Goal: Information Seeking & Learning: Learn about a topic

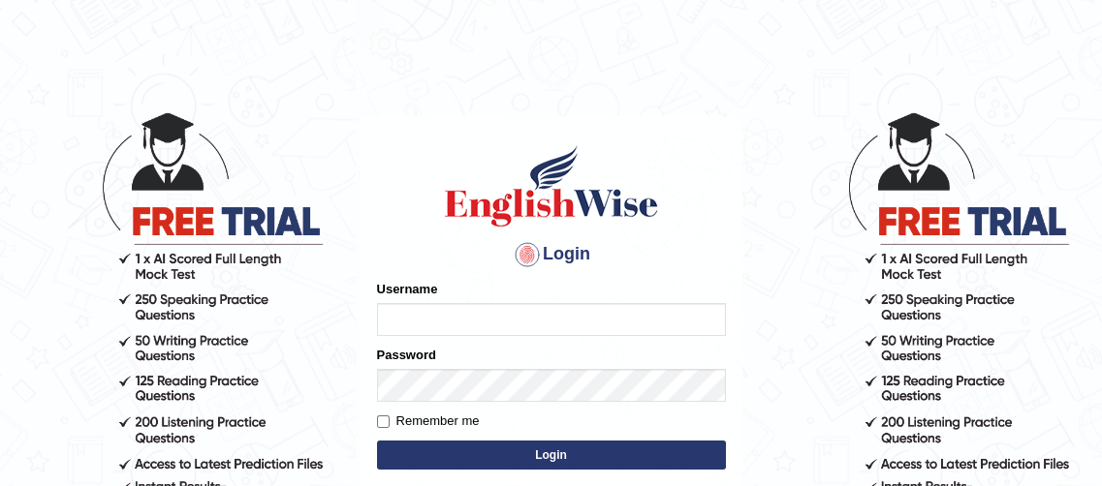
type input "Oyeku"
click at [513, 458] on button "Login" at bounding box center [551, 455] width 349 height 29
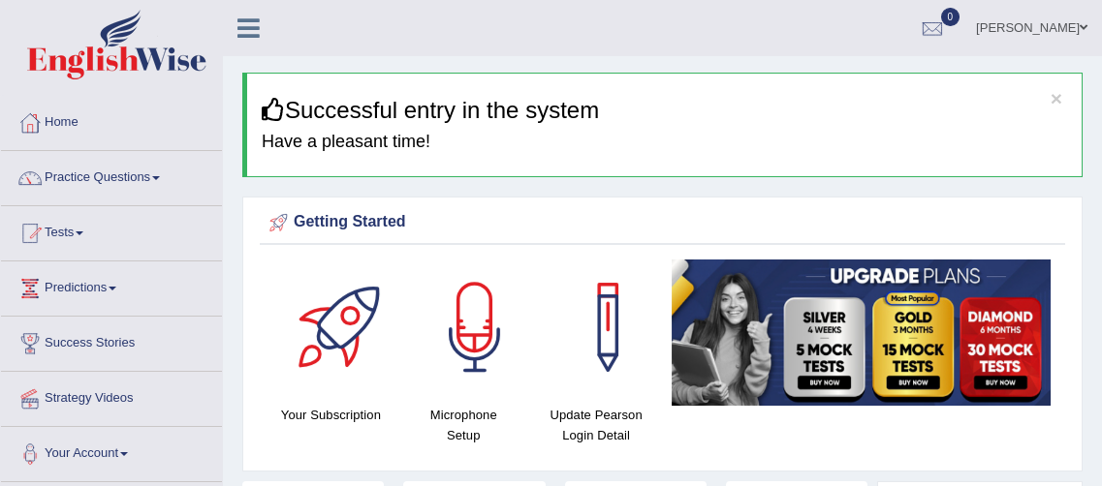
click at [160, 177] on span at bounding box center [156, 178] width 8 height 4
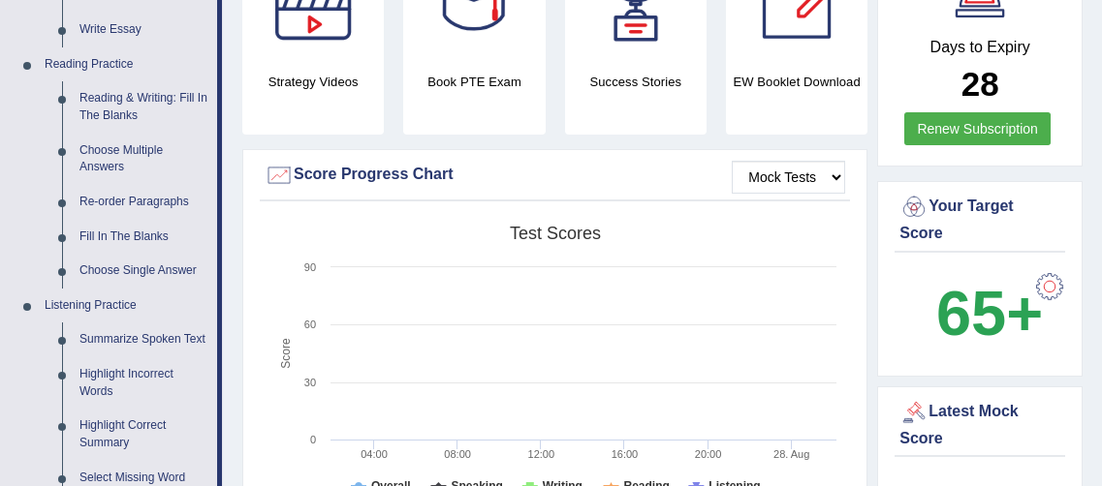
scroll to position [564, 0]
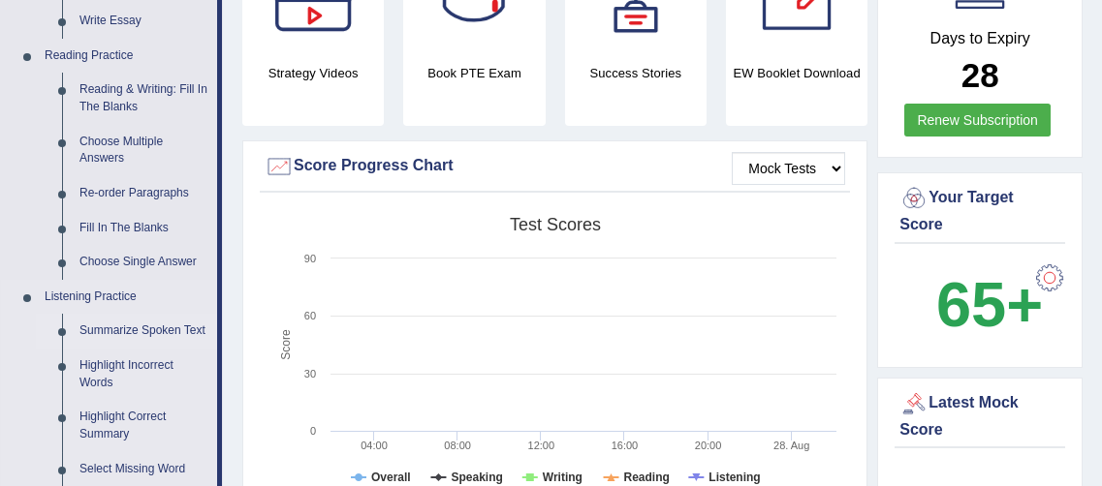
click at [113, 332] on link "Summarize Spoken Text" at bounding box center [144, 331] width 146 height 35
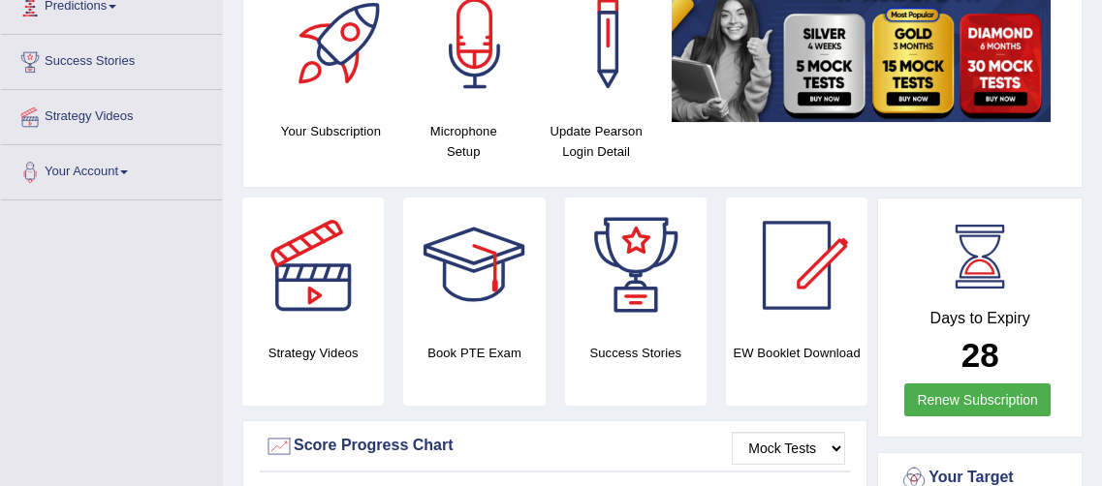
scroll to position [360, 0]
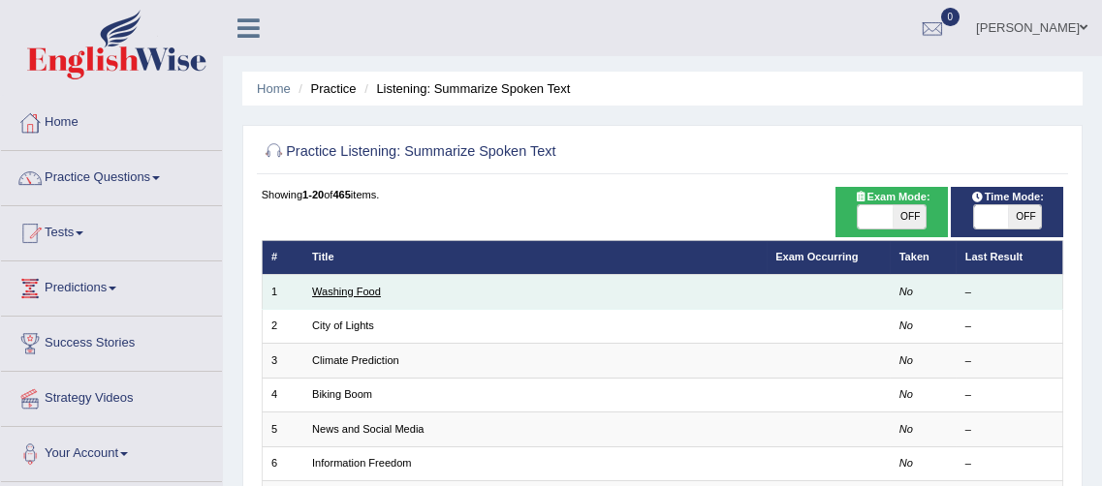
click at [335, 295] on link "Washing Food" at bounding box center [346, 292] width 69 height 12
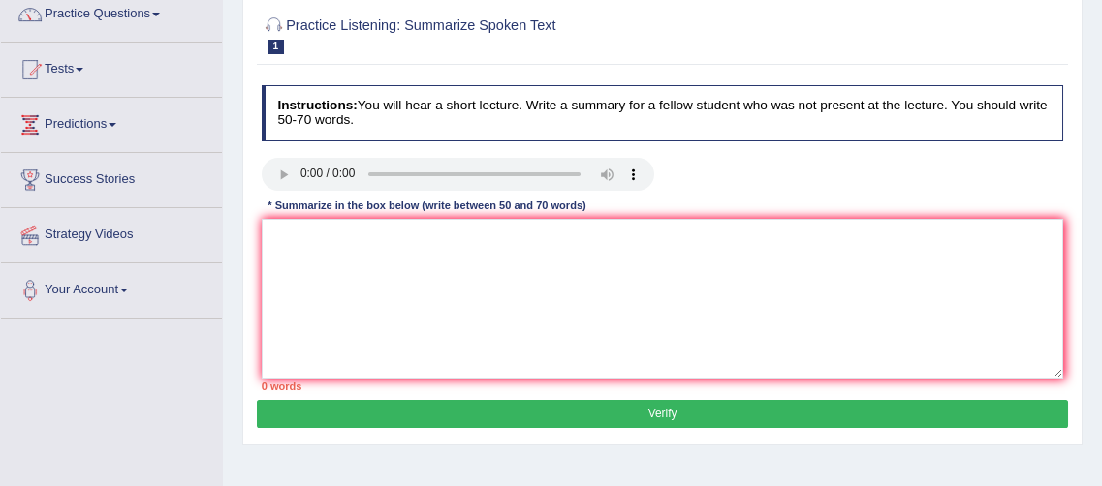
scroll to position [160, 0]
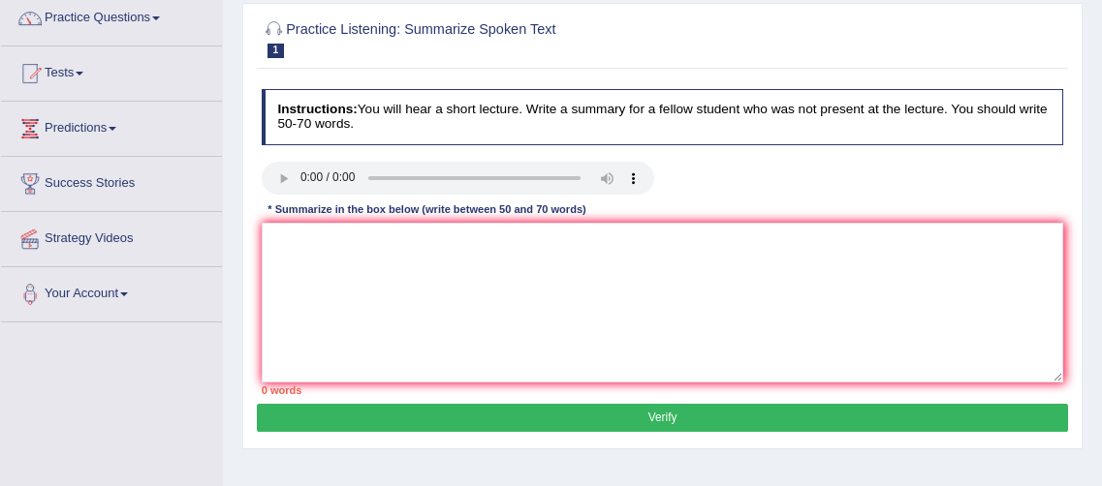
click at [280, 246] on textarea at bounding box center [663, 303] width 802 height 160
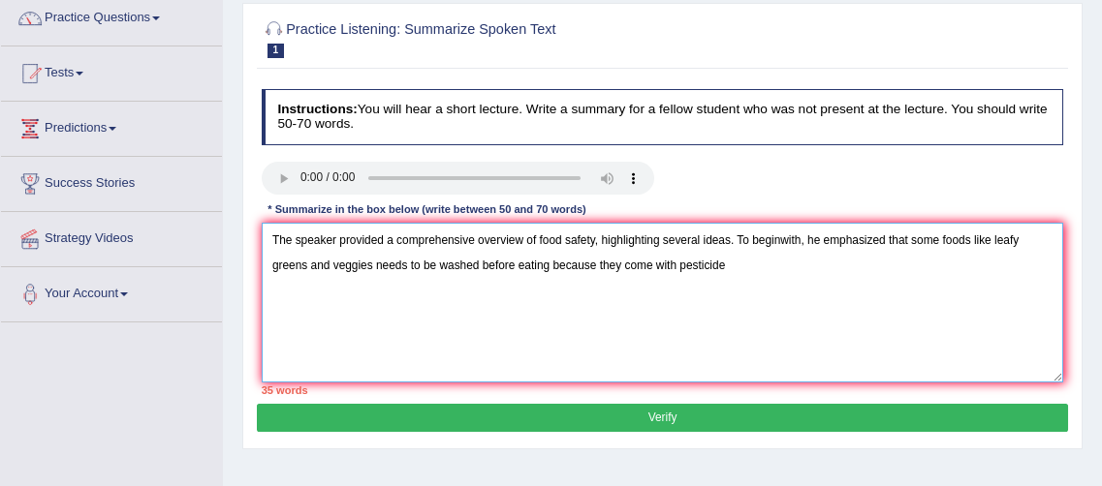
click at [470, 269] on textarea "The speaker provided a comprehensive overview of food safety, highlighting seve…" at bounding box center [663, 303] width 802 height 160
click at [789, 262] on textarea "The speaker provided a comprehensive overview of food safety, highlighting seve…" at bounding box center [663, 303] width 802 height 160
click at [771, 261] on textarea "The speaker provided a comprehensive overview of food safety, highlighting seve…" at bounding box center [663, 303] width 802 height 160
click at [770, 261] on textarea "The speaker provided a comprehensive overview of food safety, highlighting seve…" at bounding box center [663, 303] width 802 height 160
click at [803, 264] on textarea "The speaker provided a comprehensive overview of food safety, highlighting seve…" at bounding box center [663, 303] width 802 height 160
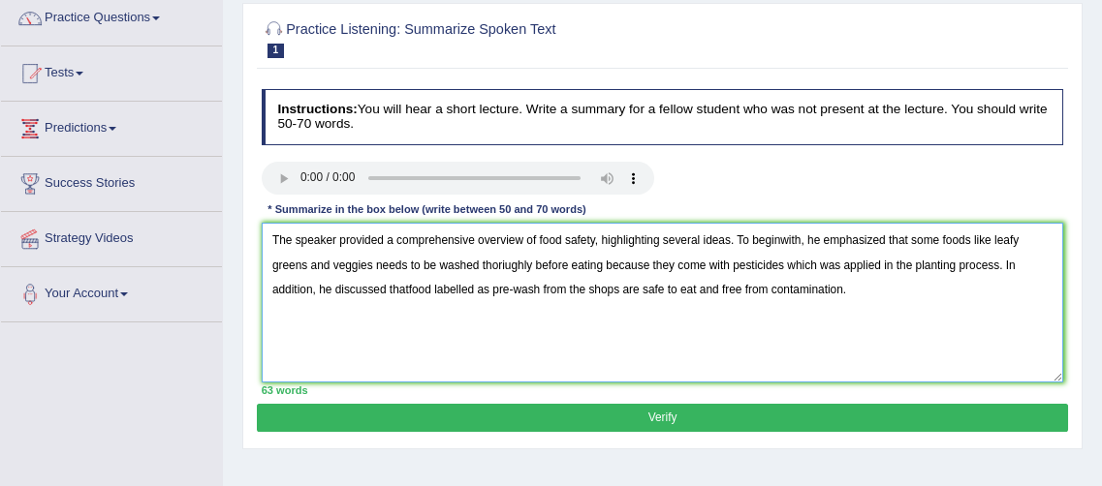
click at [503, 270] on textarea "The speaker provided a comprehensive overview of food safety, highlighting seve…" at bounding box center [663, 303] width 802 height 160
click at [875, 288] on textarea "The speaker provided a comprehensive overview of food safety, highlighting seve…" at bounding box center [663, 303] width 802 height 160
type textarea "The speaker provided a comprehensive overview of food safety, highlighting seve…"
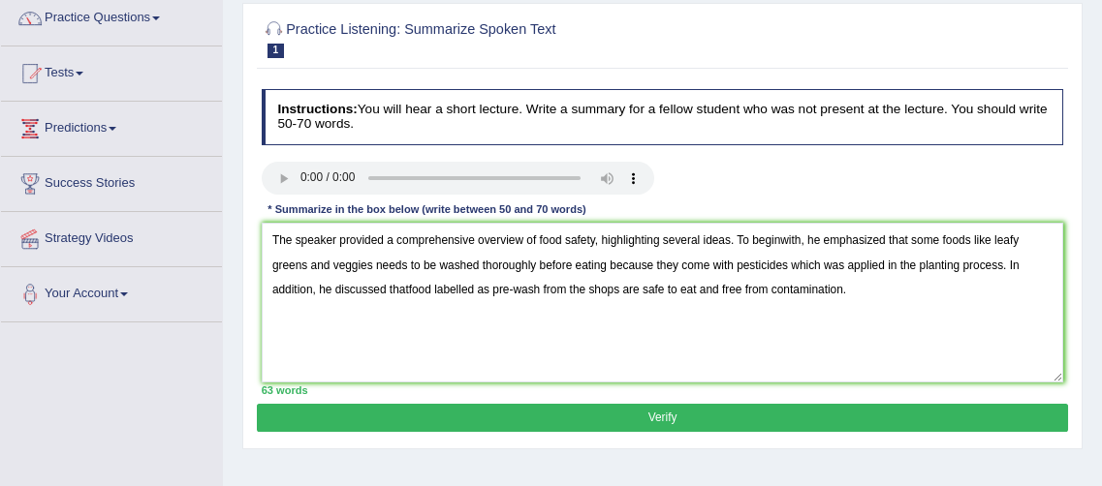
click at [644, 422] on button "Verify" at bounding box center [662, 418] width 810 height 28
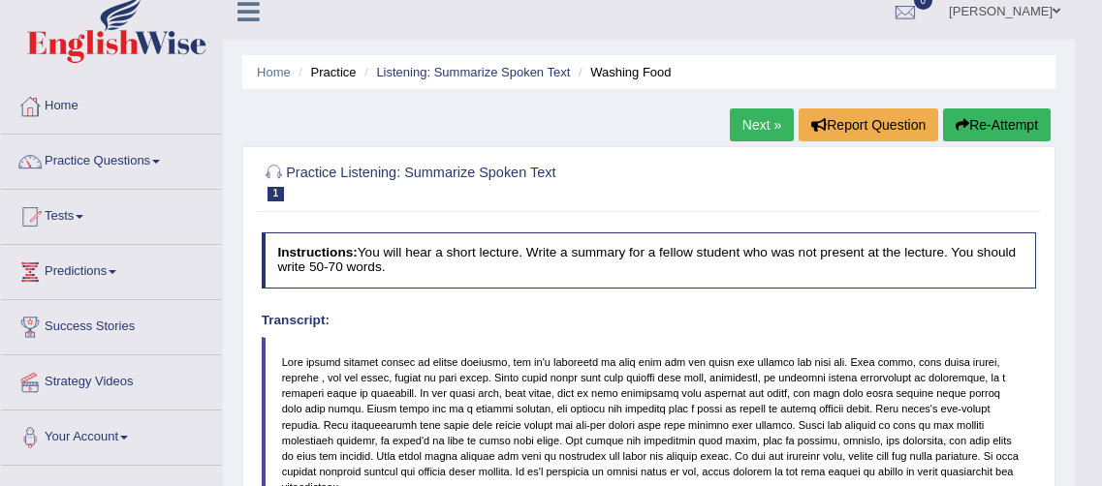
scroll to position [0, 0]
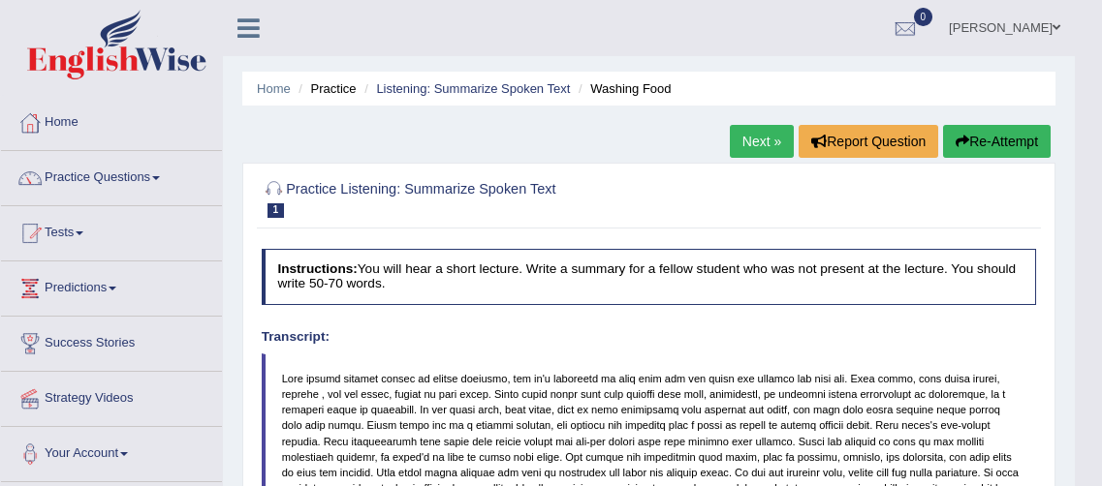
click at [160, 178] on span at bounding box center [156, 178] width 8 height 4
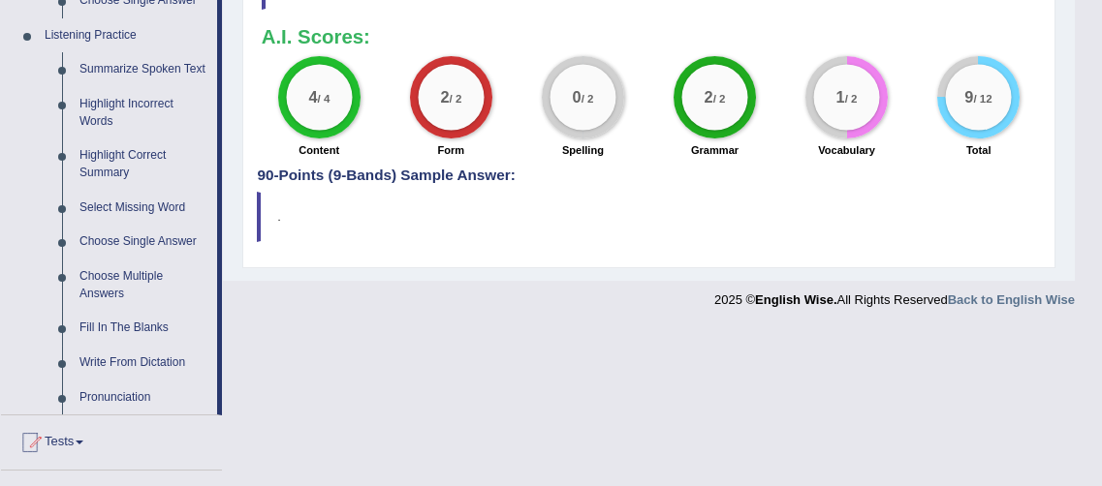
scroll to position [826, 0]
click at [136, 327] on link "Fill In The Blanks" at bounding box center [144, 328] width 146 height 35
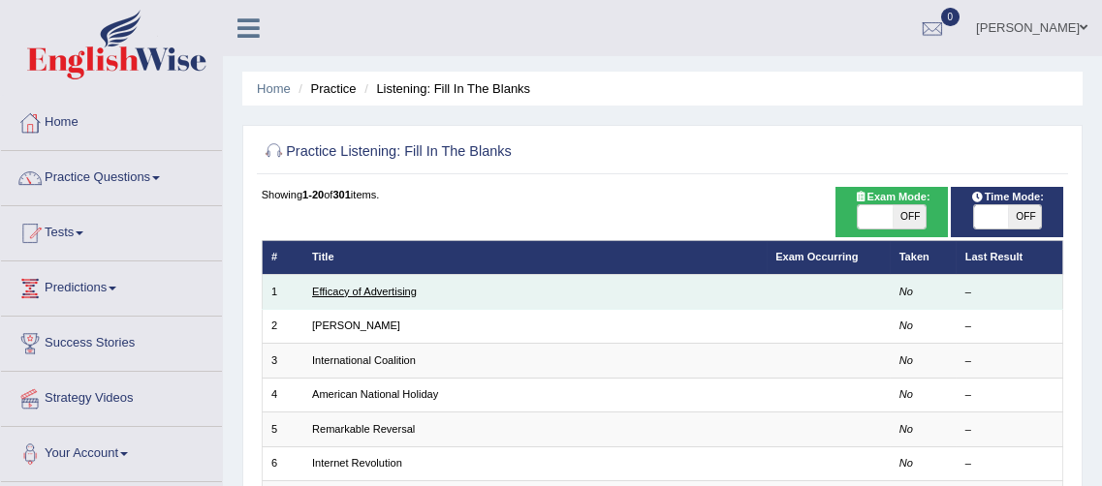
click at [400, 294] on link "Efficacy of Advertising" at bounding box center [364, 292] width 105 height 12
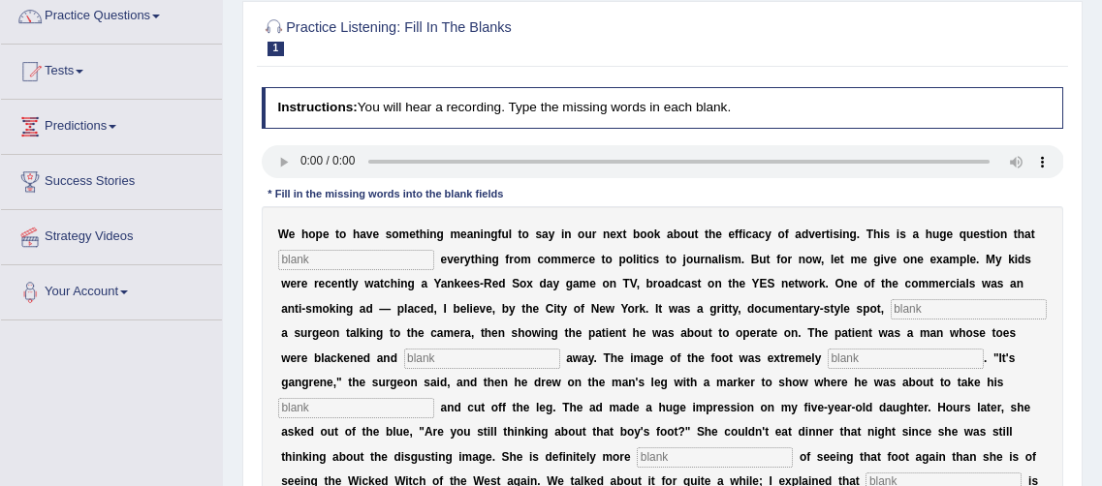
scroll to position [161, 0]
click at [313, 259] on input "text" at bounding box center [356, 260] width 156 height 19
type input "impacts"
click at [890, 314] on input "text" at bounding box center [968, 309] width 156 height 19
type input "featuring"
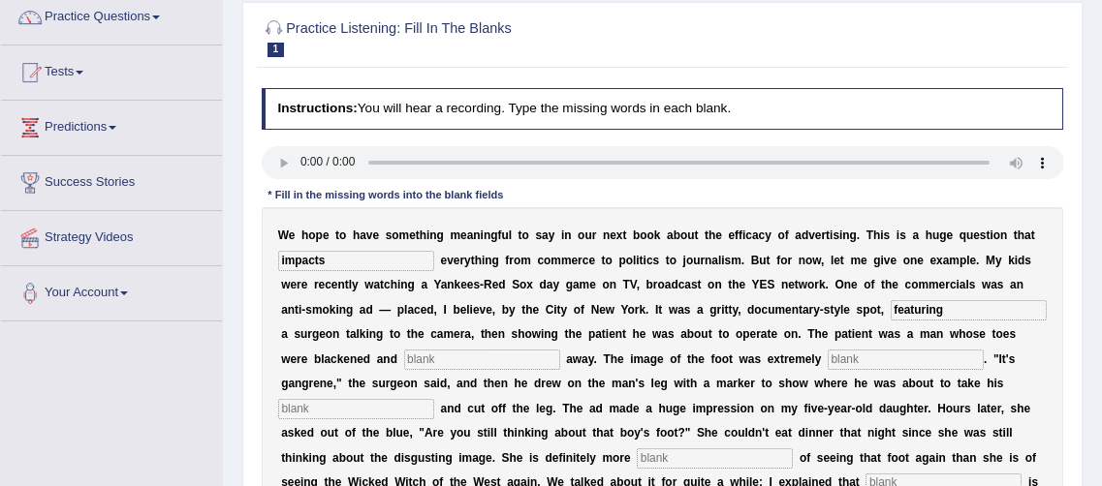
click at [404, 358] on input "text" at bounding box center [482, 359] width 156 height 19
type input "running"
click at [827, 356] on input "text" at bounding box center [905, 359] width 156 height 19
type input "disgusting"
click at [434, 399] on input "text" at bounding box center [356, 408] width 156 height 19
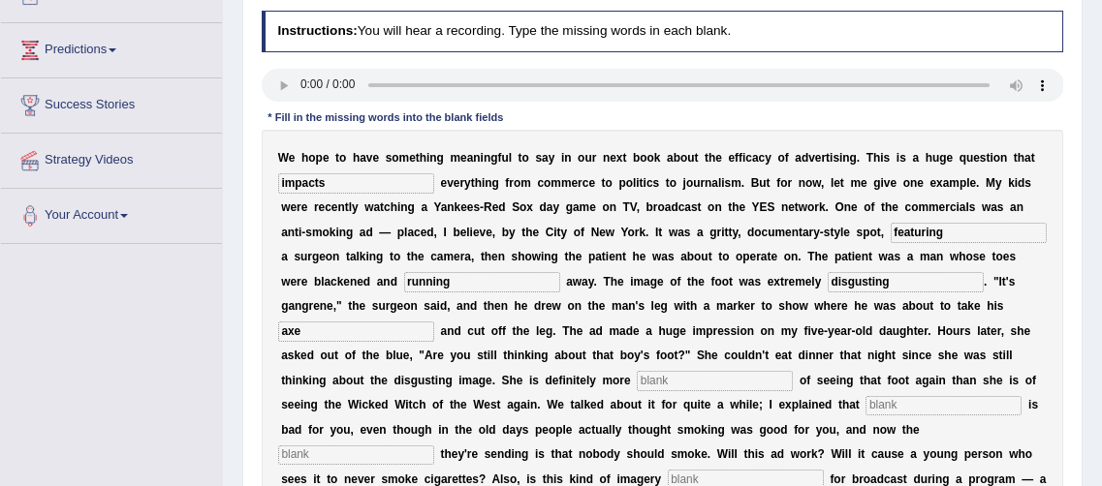
scroll to position [273, 0]
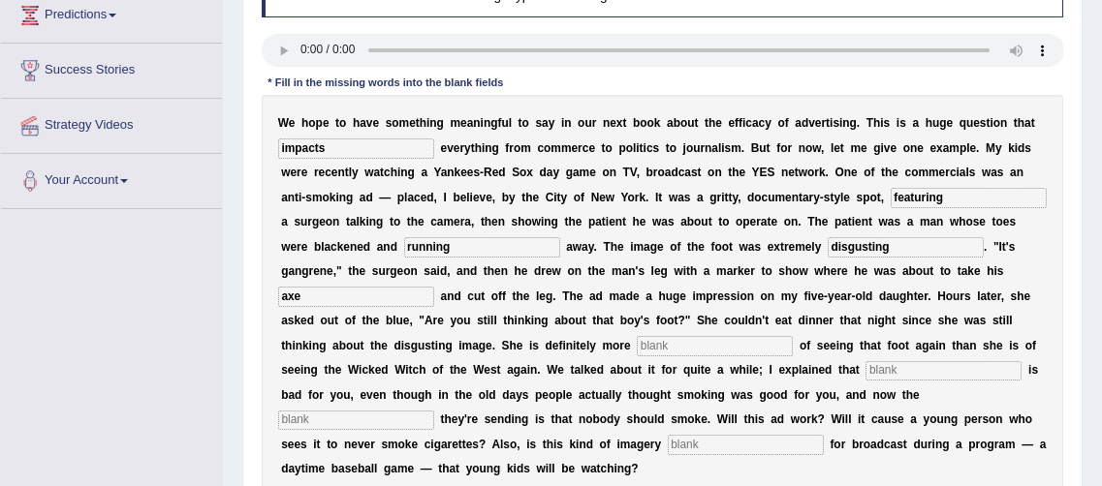
type input "axe"
click at [637, 347] on input "text" at bounding box center [715, 345] width 156 height 19
type input "scared"
click at [865, 374] on input "text" at bounding box center [943, 370] width 156 height 19
type input "smoking"
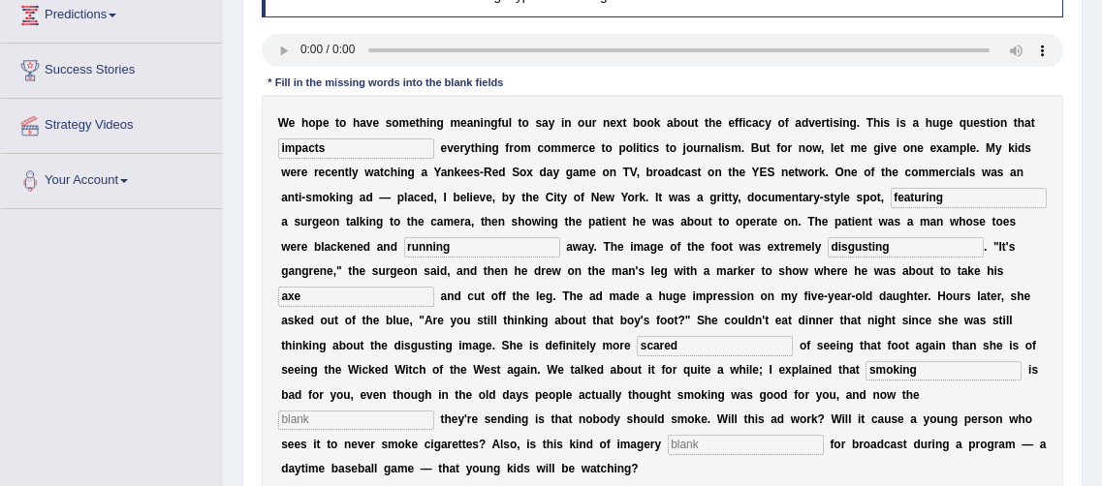
click at [434, 411] on input "text" at bounding box center [356, 420] width 156 height 19
type input "message"
click at [784, 435] on input "text" at bounding box center [746, 444] width 156 height 19
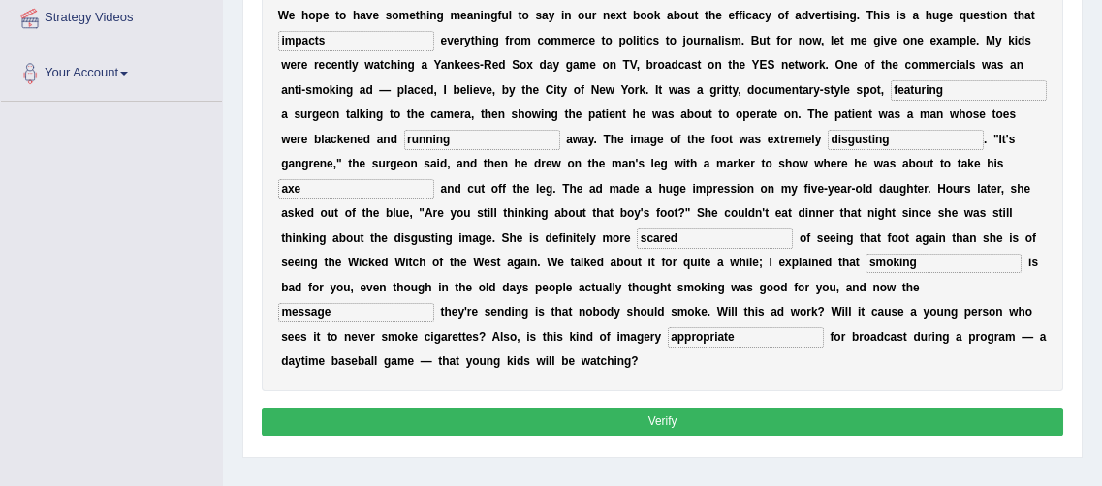
scroll to position [396, 0]
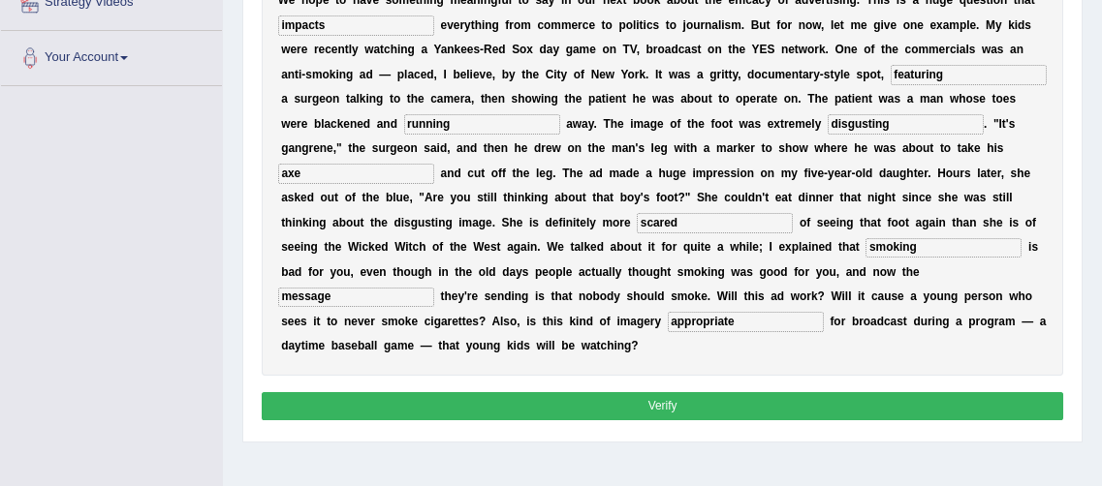
type input "appropriate"
click at [804, 392] on button "Verify" at bounding box center [663, 406] width 802 height 28
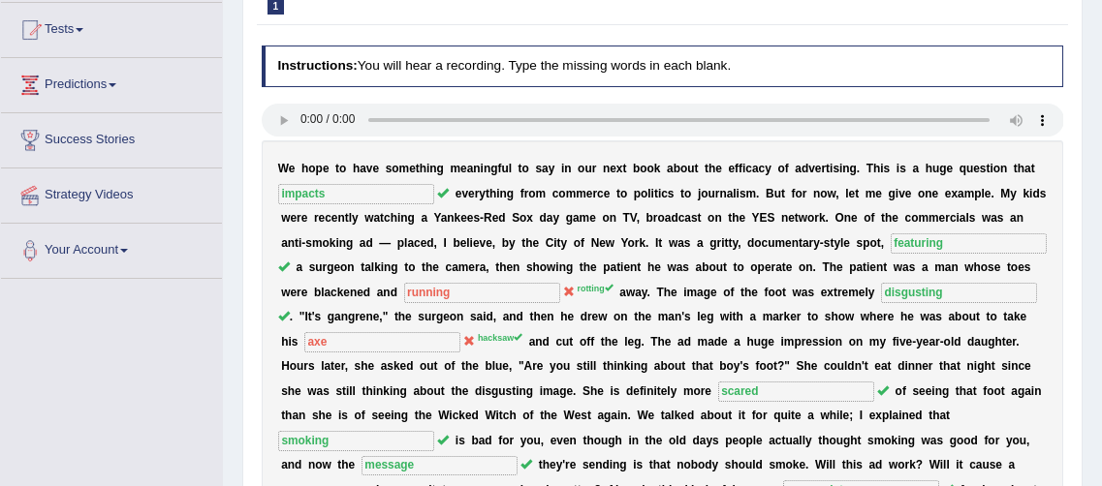
scroll to position [109, 0]
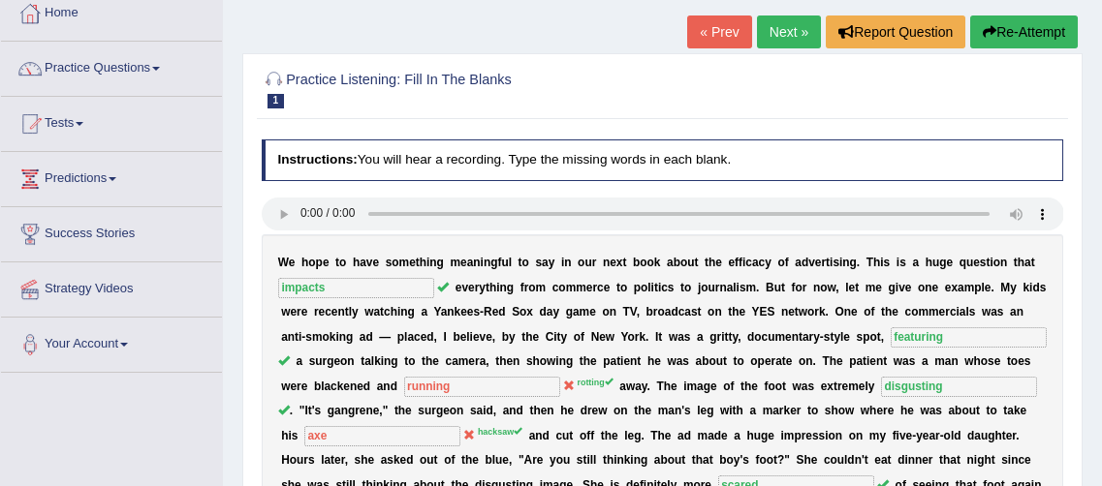
click at [160, 67] on span at bounding box center [156, 69] width 8 height 4
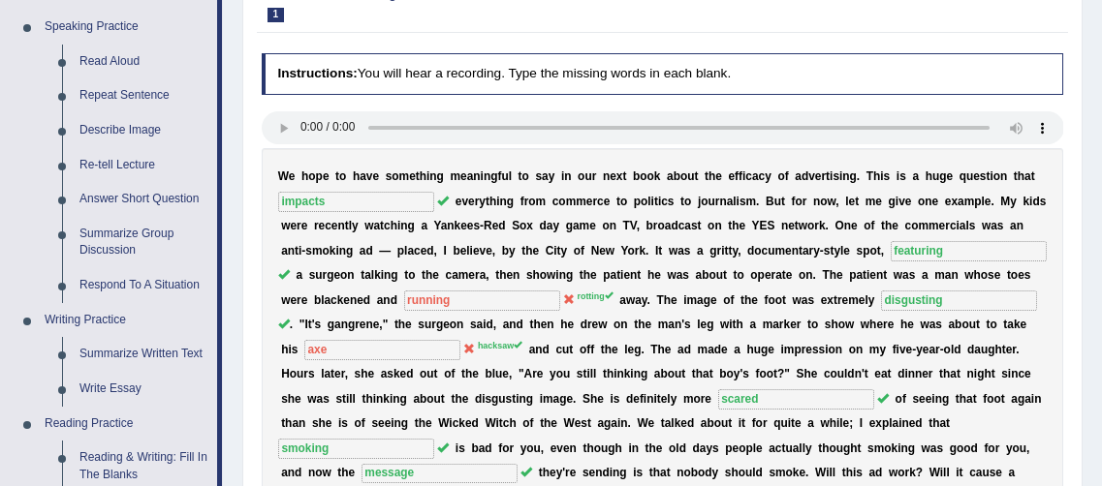
scroll to position [203, 0]
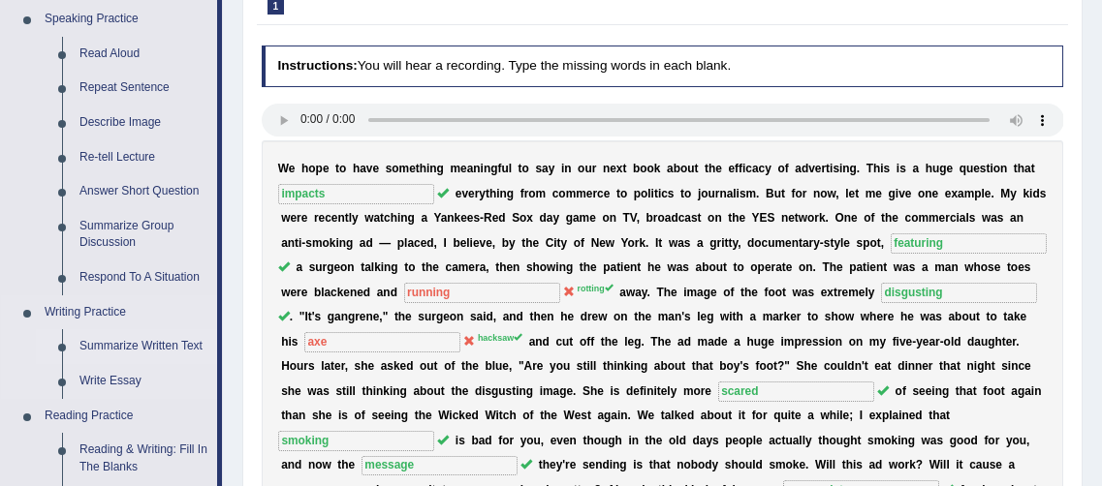
click at [128, 349] on link "Summarize Written Text" at bounding box center [144, 346] width 146 height 35
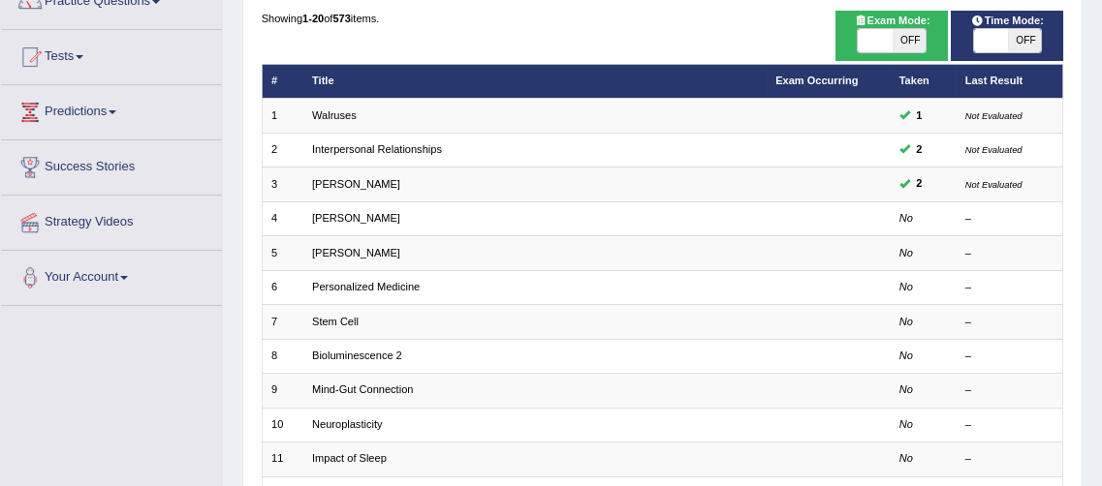
scroll to position [181, 0]
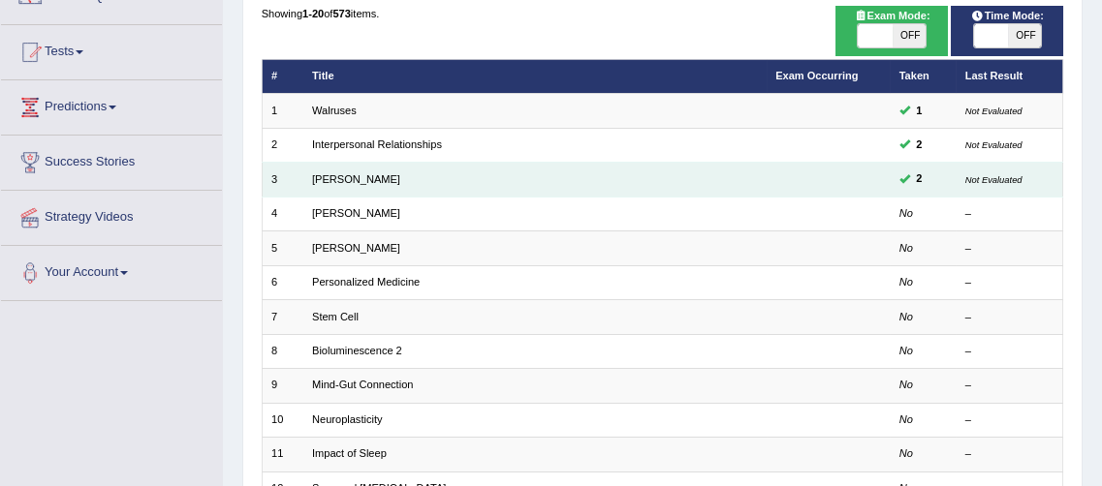
click at [483, 185] on td "[PERSON_NAME]" at bounding box center [534, 180] width 463 height 34
click at [325, 177] on link "[PERSON_NAME]" at bounding box center [356, 179] width 88 height 12
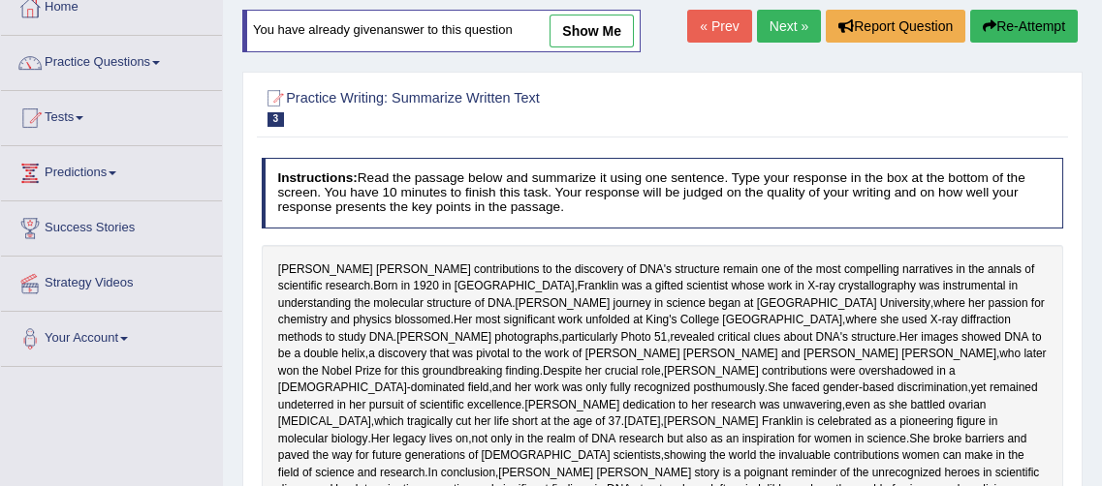
scroll to position [109, 0]
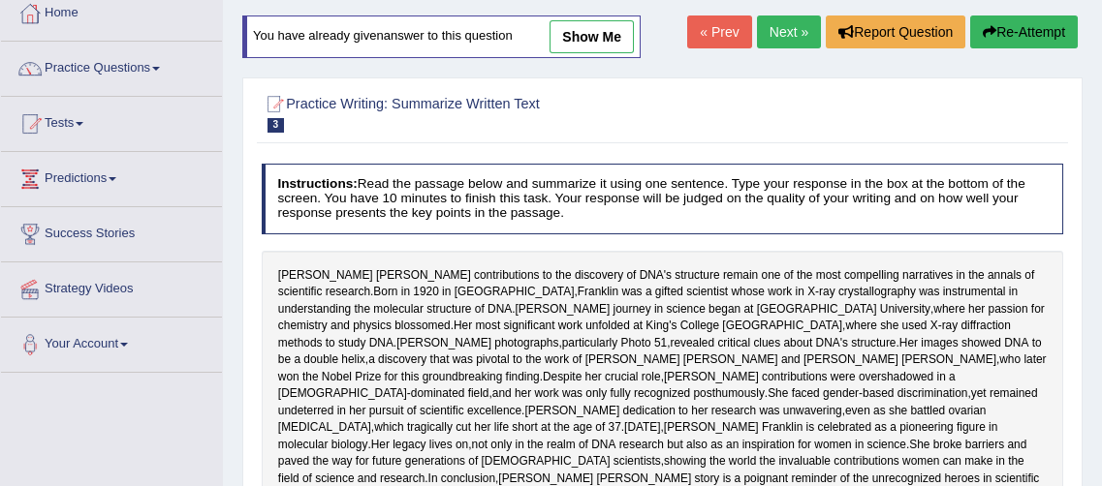
click at [579, 32] on link "show me" at bounding box center [591, 36] width 84 height 33
type textarea "Rosalind Franklin's contributions to the discovery of DNA's structure is one of…"
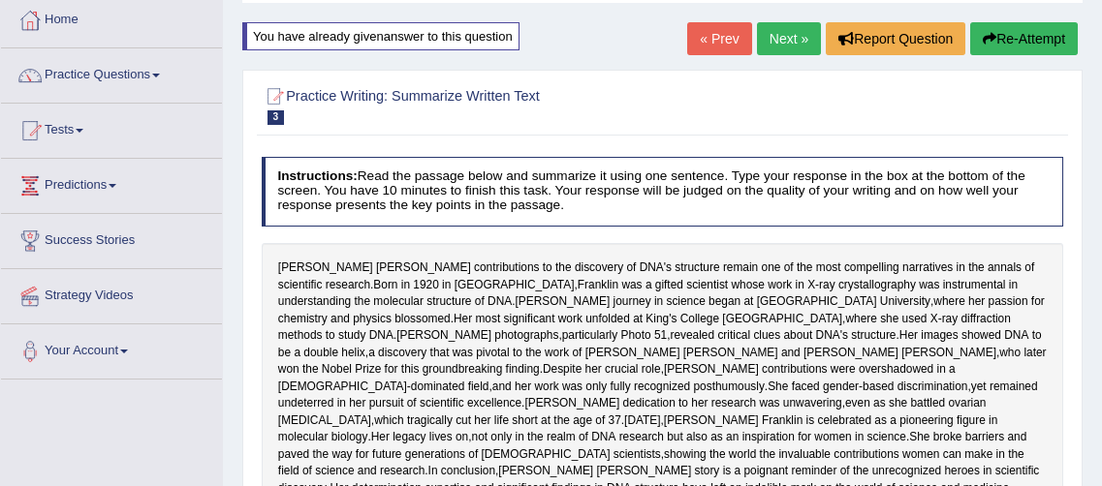
scroll to position [93, 0]
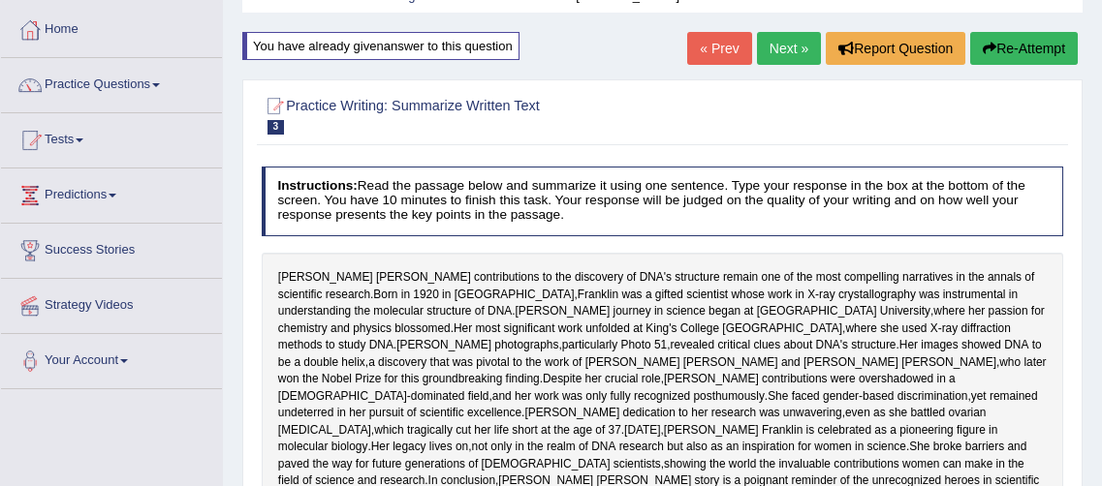
click at [160, 83] on span at bounding box center [156, 85] width 8 height 4
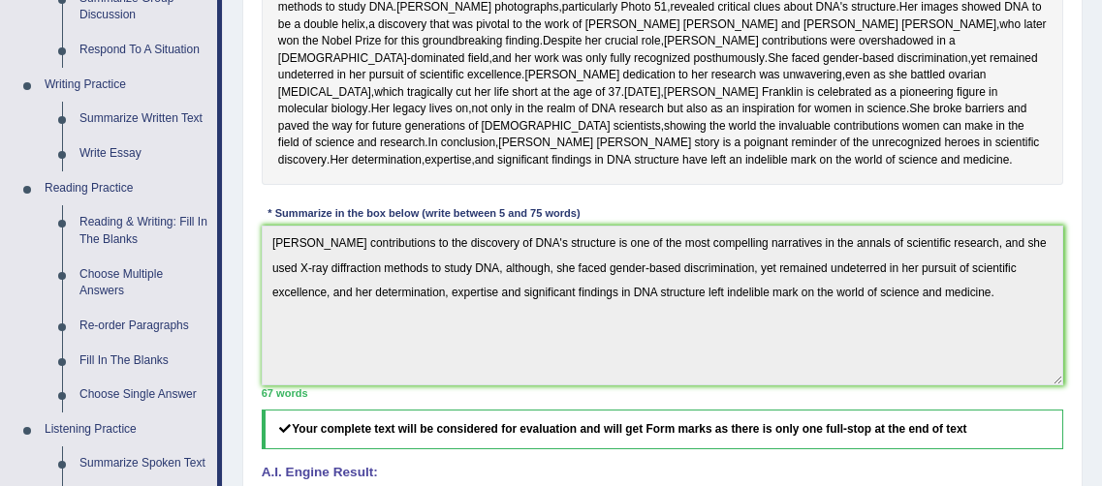
scroll to position [435, 0]
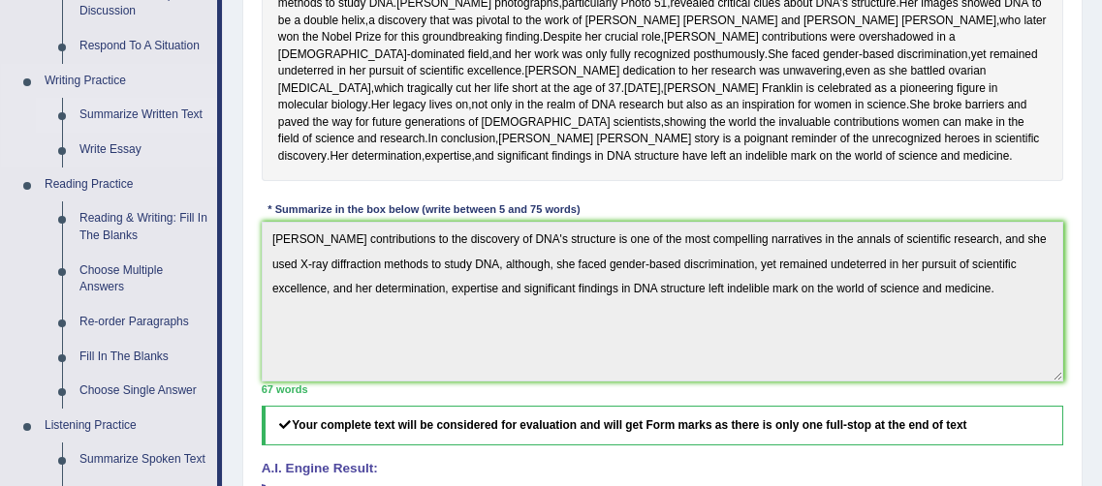
click at [128, 119] on link "Summarize Written Text" at bounding box center [144, 115] width 146 height 35
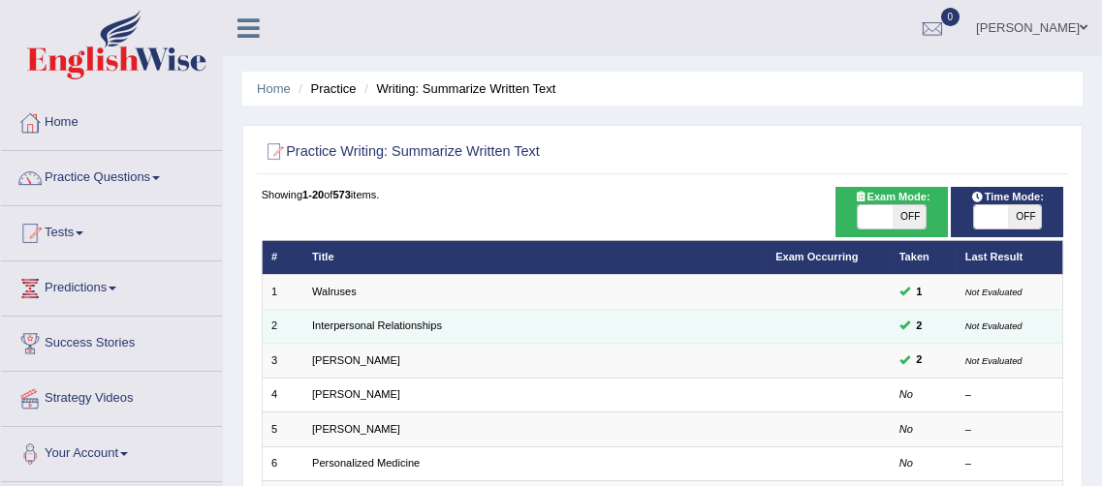
click at [878, 330] on td at bounding box center [828, 326] width 124 height 34
click at [331, 327] on link "Interpersonal Relationships" at bounding box center [377, 326] width 130 height 12
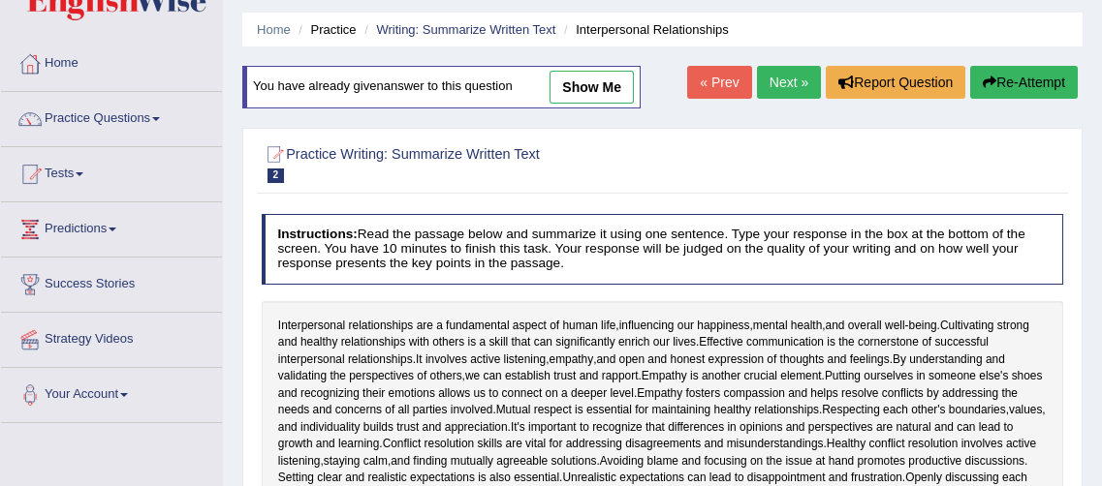
scroll to position [52, 0]
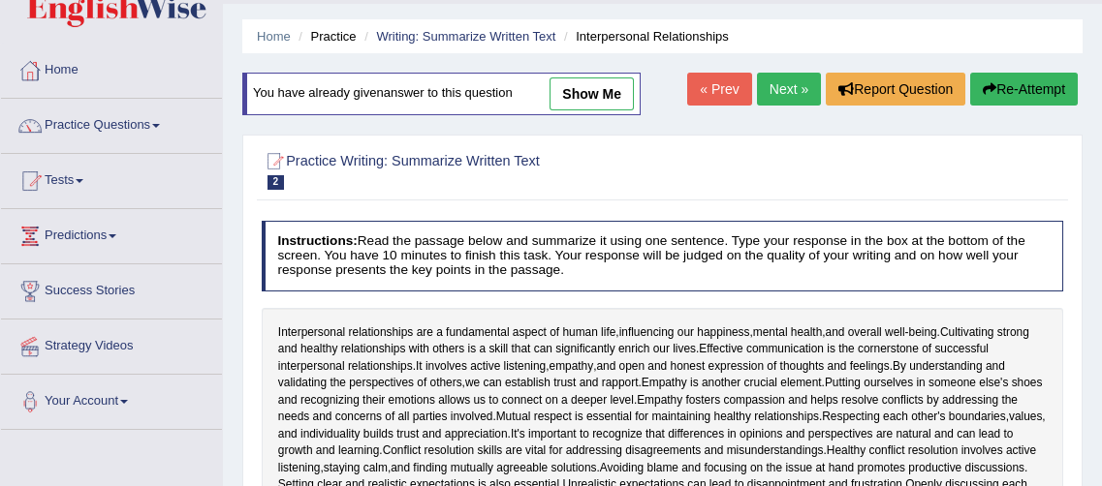
click at [574, 95] on link "show me" at bounding box center [591, 94] width 84 height 33
type textarea "Interperpersonal relationships are a fundamental aspect of human life which inf…"
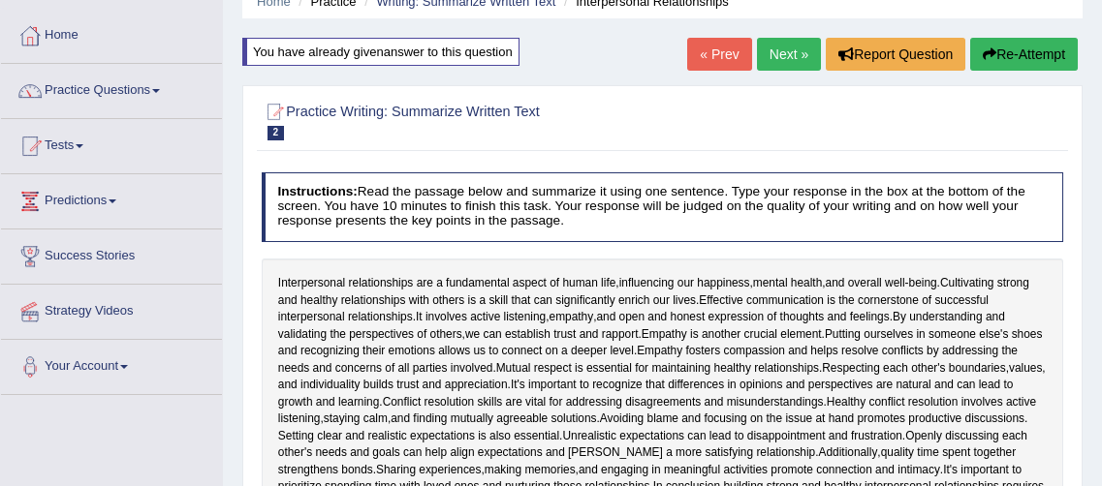
scroll to position [0, 0]
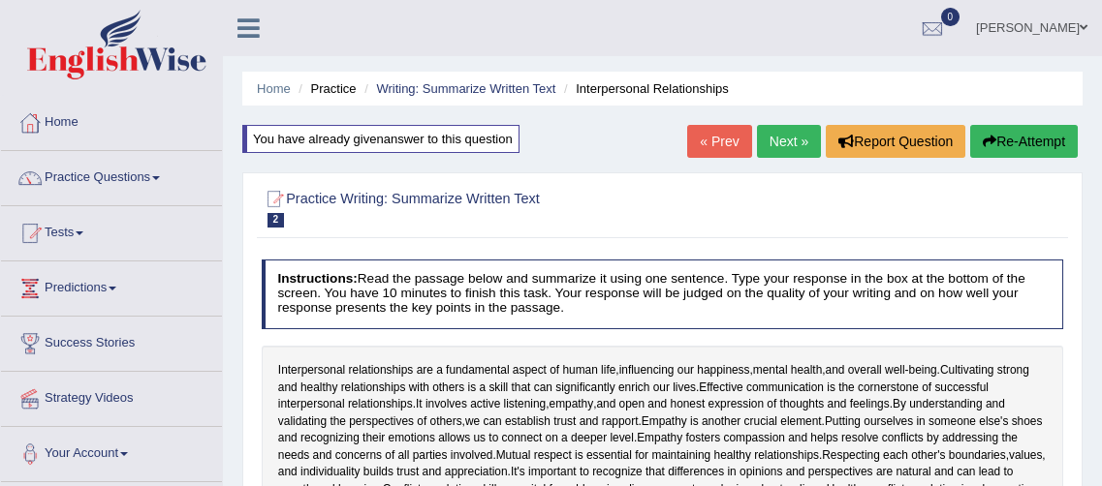
click at [160, 178] on span at bounding box center [156, 178] width 8 height 4
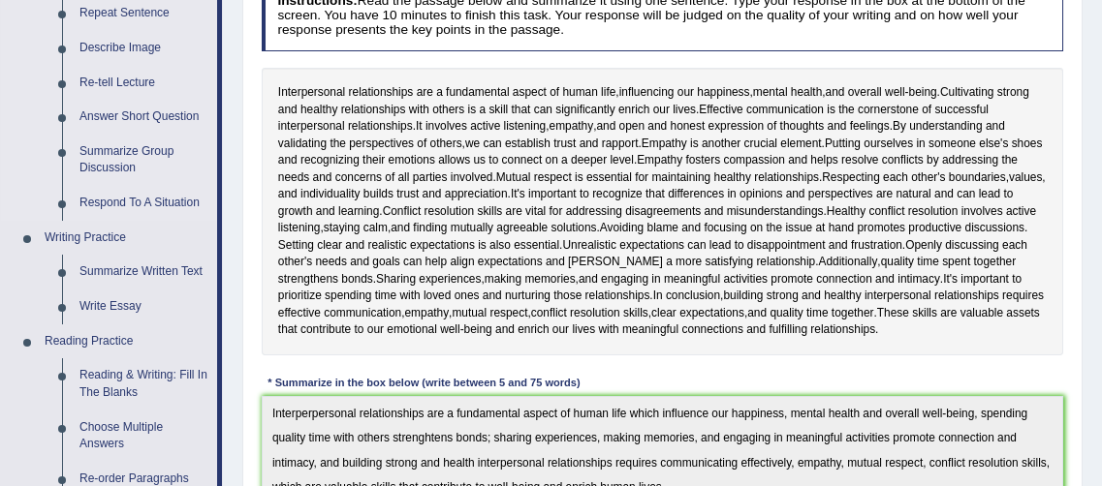
scroll to position [280, 0]
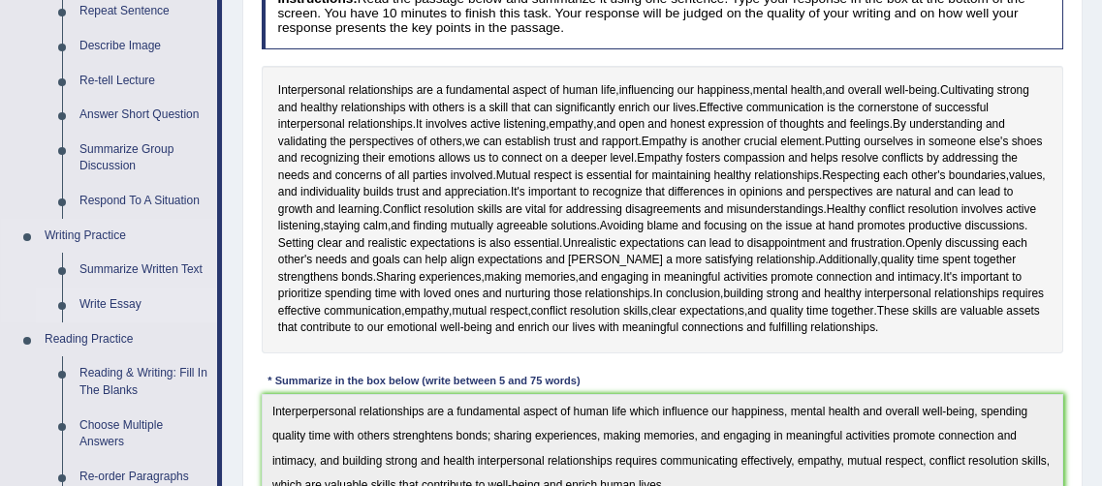
click at [109, 302] on link "Write Essay" at bounding box center [144, 305] width 146 height 35
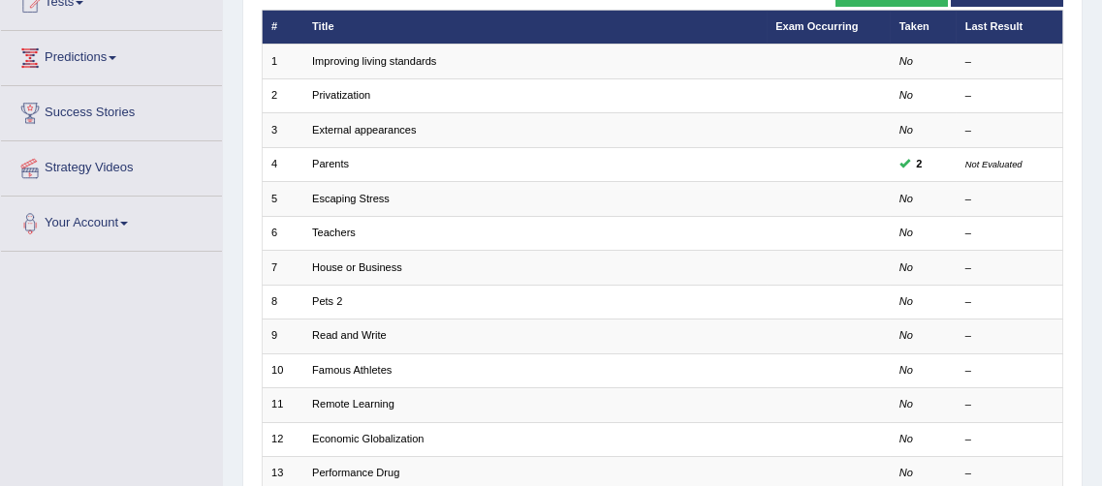
scroll to position [234, 0]
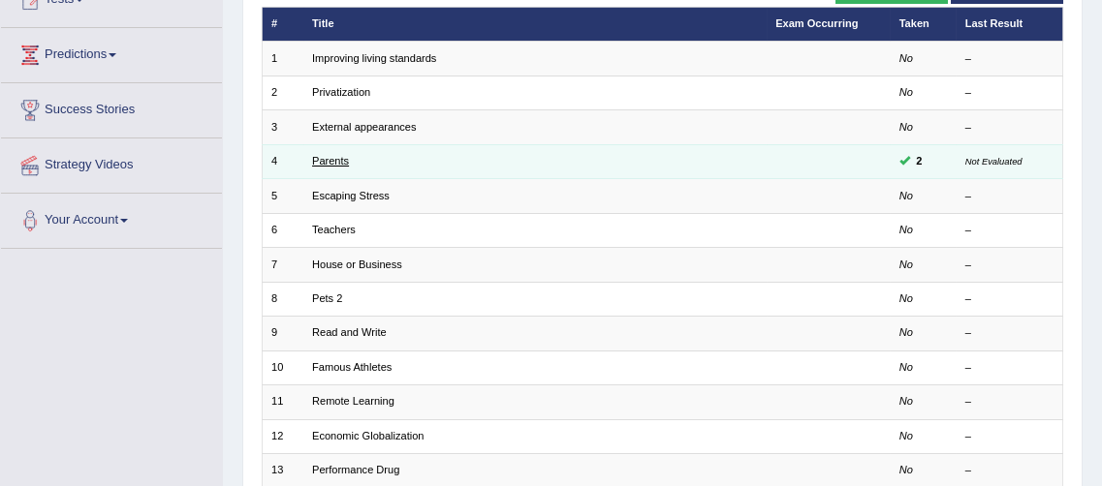
click at [333, 160] on link "Parents" at bounding box center [330, 161] width 37 height 12
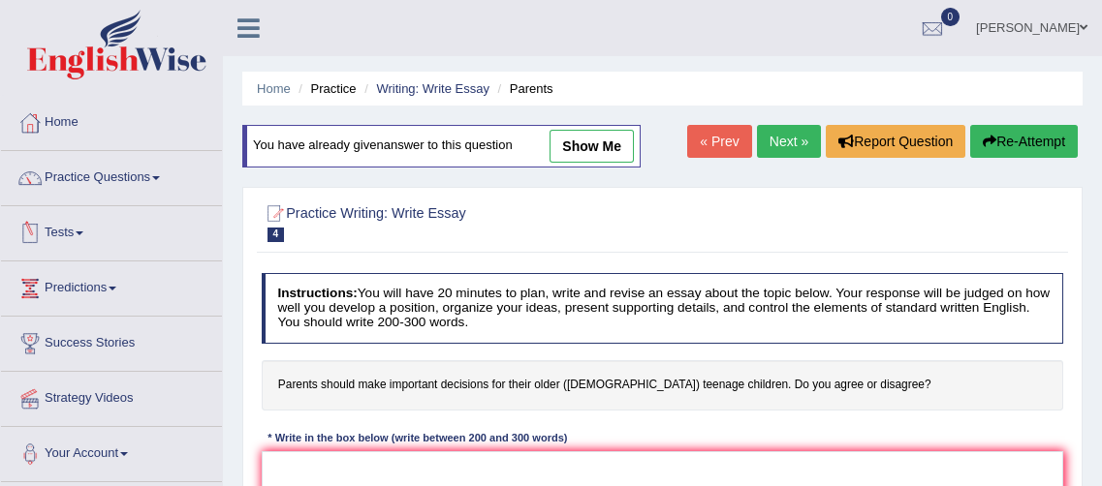
click at [585, 147] on link "show me" at bounding box center [591, 146] width 84 height 33
type textarea "The influence of parents in the lives of their children is very important. This…"
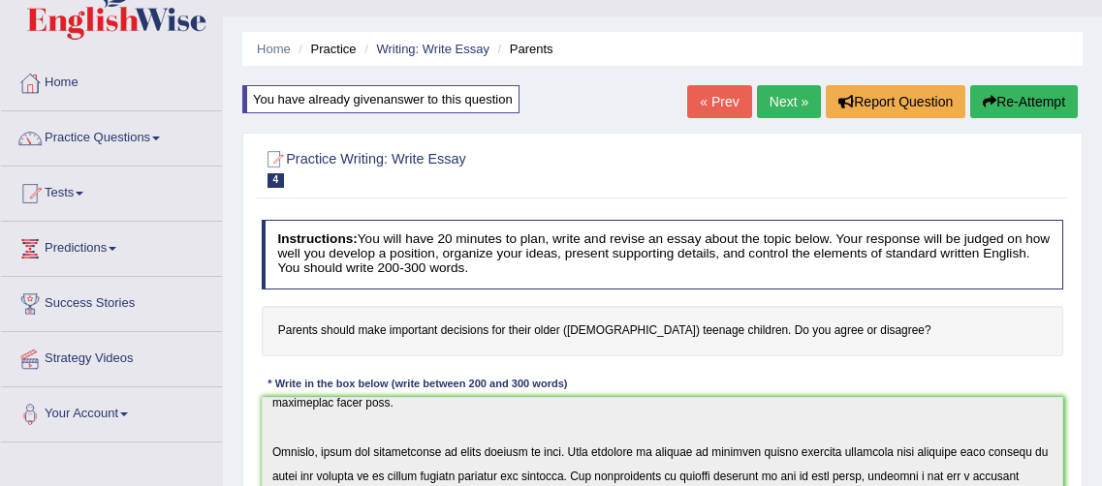
scroll to position [36, 0]
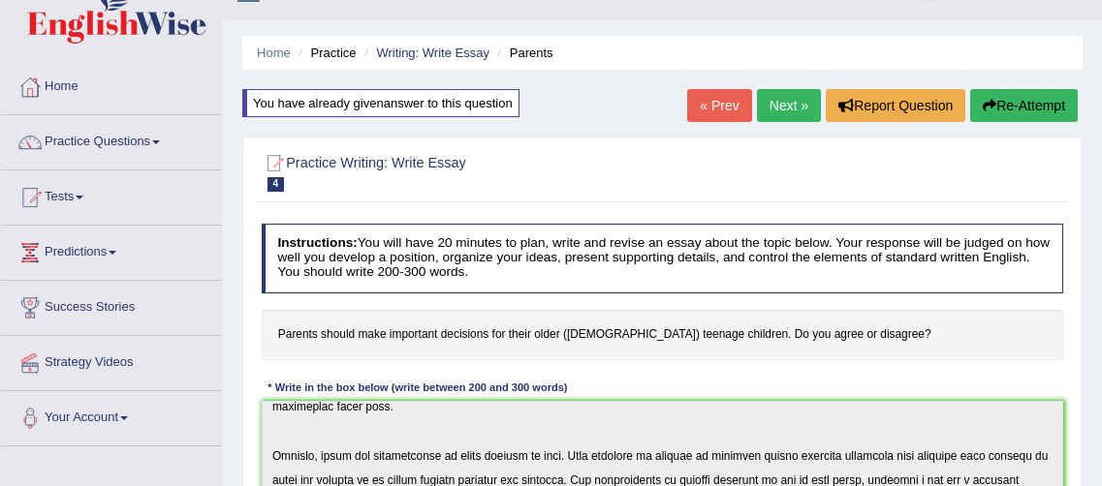
click at [160, 140] on span at bounding box center [156, 142] width 8 height 4
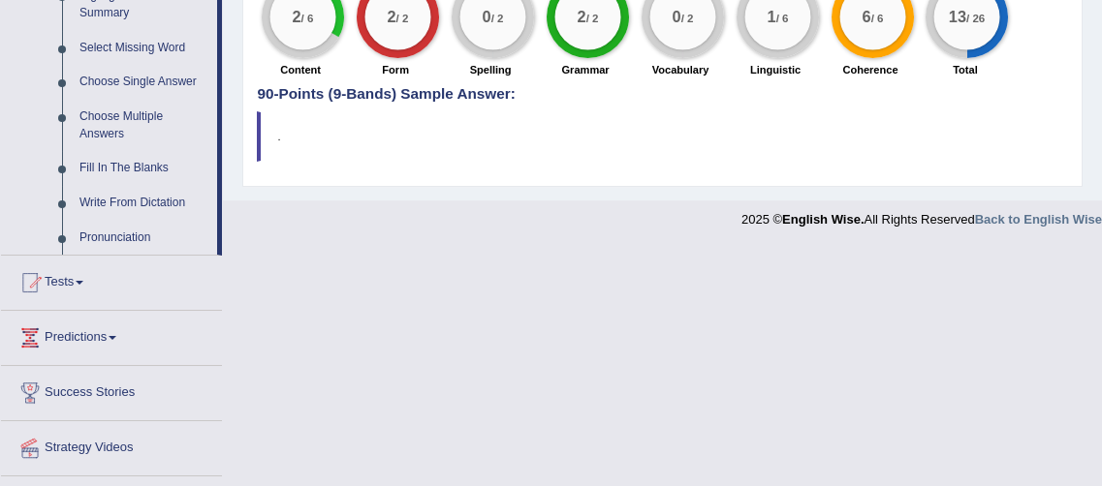
scroll to position [986, 0]
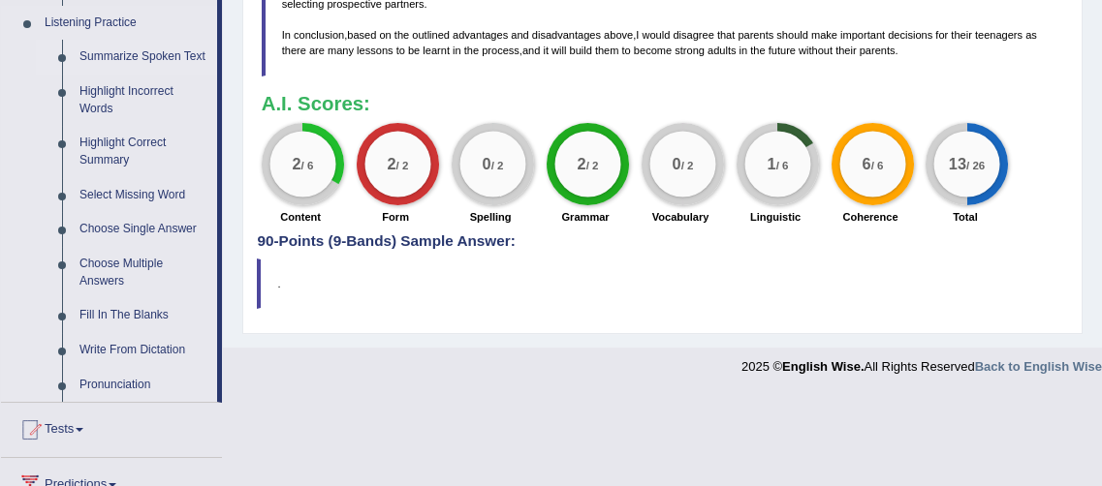
click at [126, 59] on link "Summarize Spoken Text" at bounding box center [144, 57] width 146 height 35
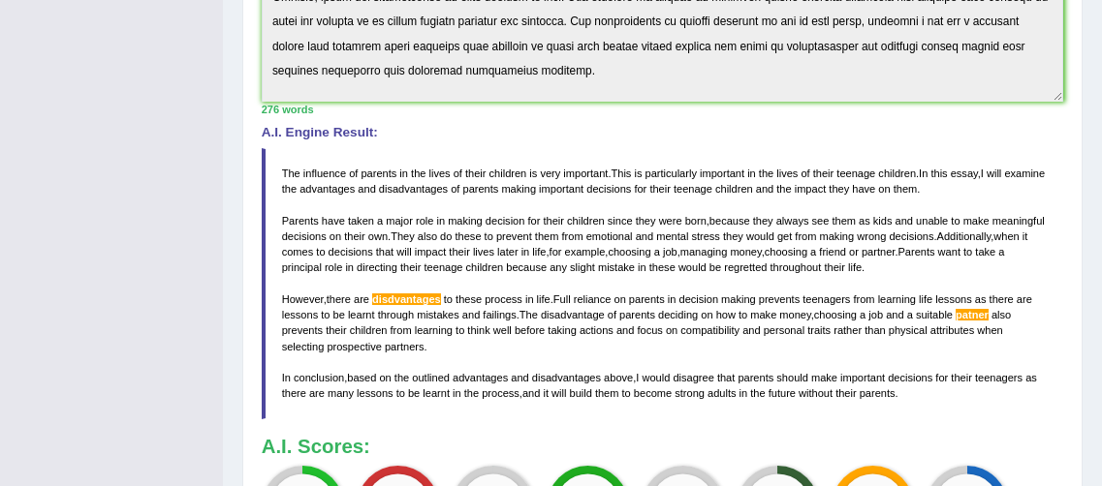
scroll to position [374, 0]
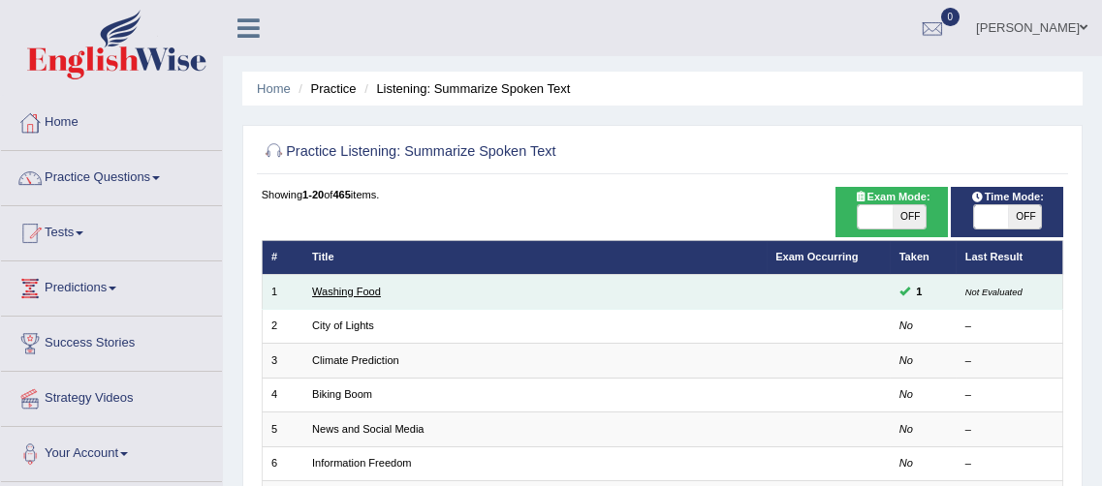
click at [336, 293] on link "Washing Food" at bounding box center [346, 292] width 69 height 12
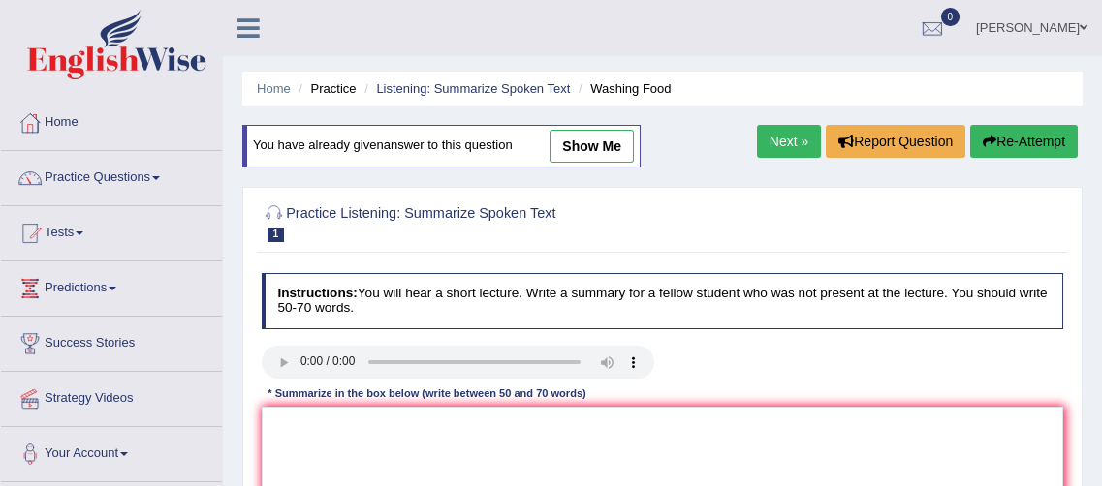
click at [584, 153] on link "show me" at bounding box center [591, 146] width 84 height 33
type textarea "The speaker provided a comprehensive overview of food safety, highlighting seve…"
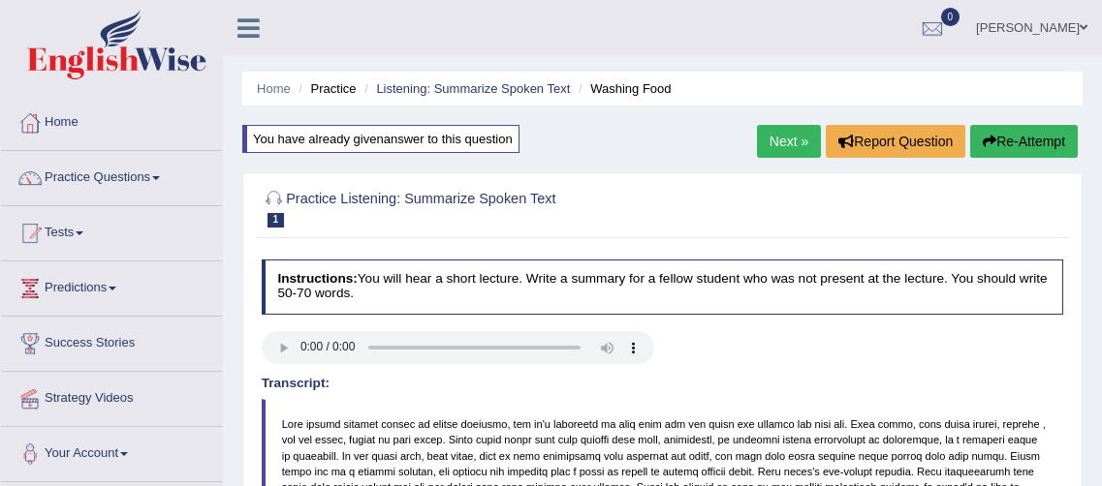
click at [790, 144] on link "Next »" at bounding box center [789, 141] width 64 height 33
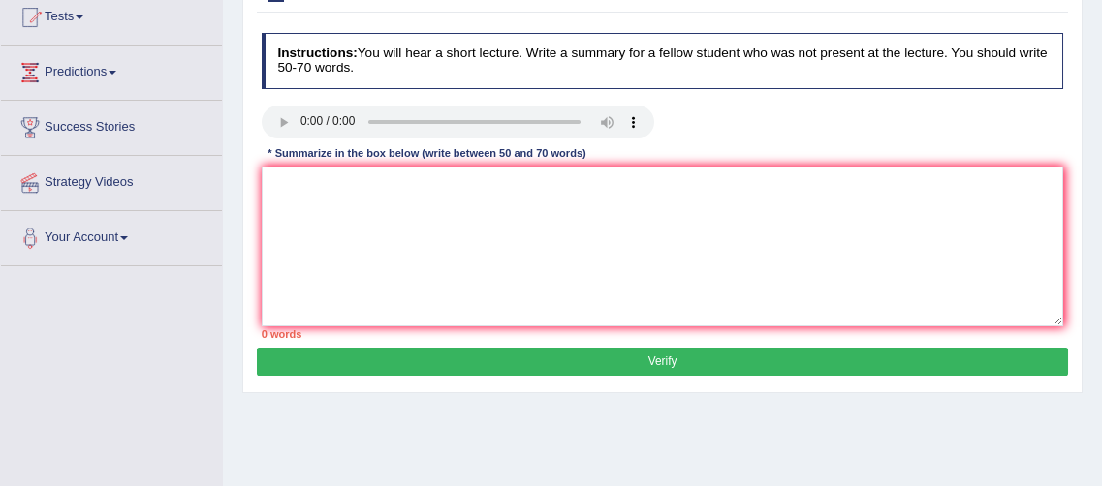
scroll to position [217, 0]
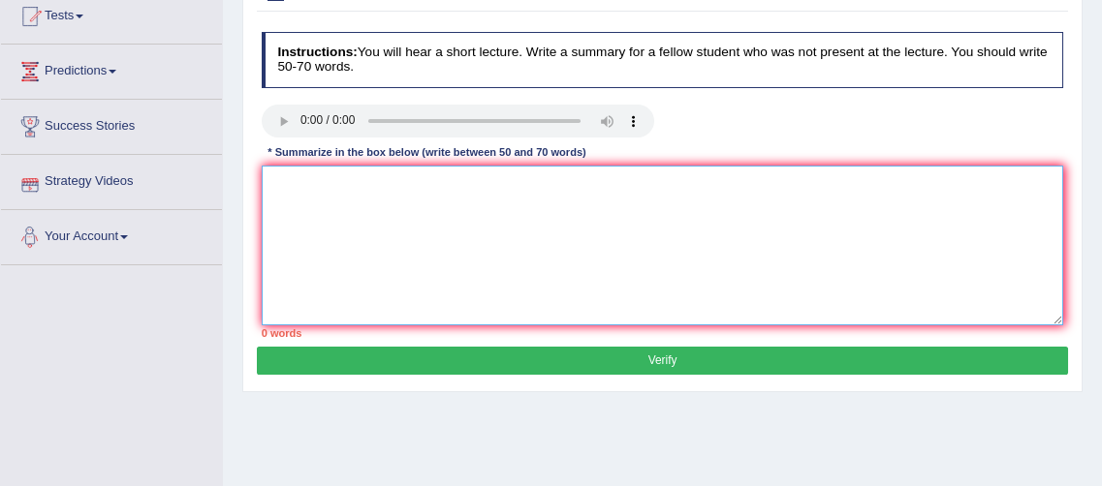
click at [290, 179] on textarea at bounding box center [663, 246] width 802 height 160
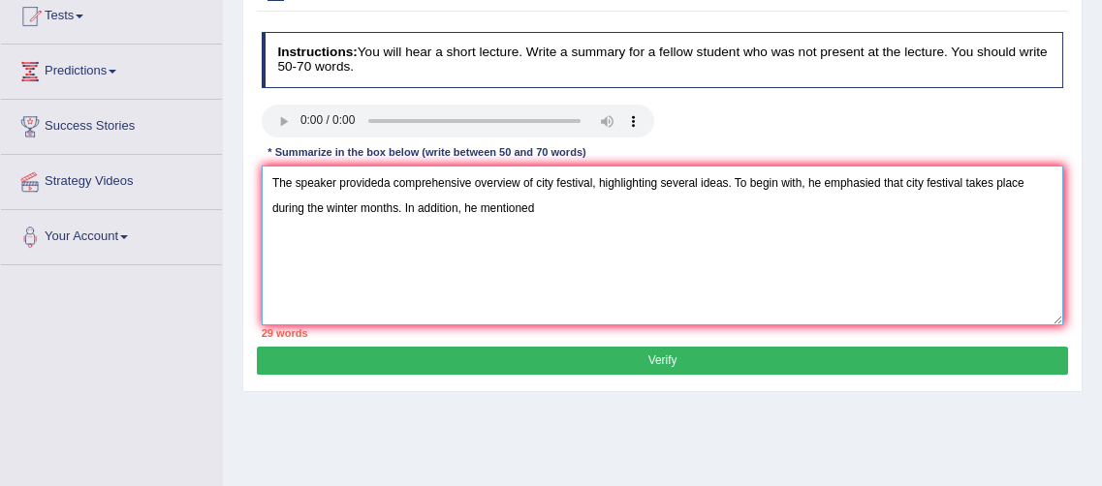
click at [804, 174] on textarea "The speaker provideda comprehensive overview of city festival, highlighting sev…" at bounding box center [663, 246] width 802 height 160
click at [466, 208] on textarea "The speaker provideda comprehensive overview of city festival, highlighting sev…" at bounding box center [663, 246] width 802 height 160
click at [541, 204] on textarea "The speaker provideda comprehensive overview of city festival, highlighting sev…" at bounding box center [663, 246] width 802 height 160
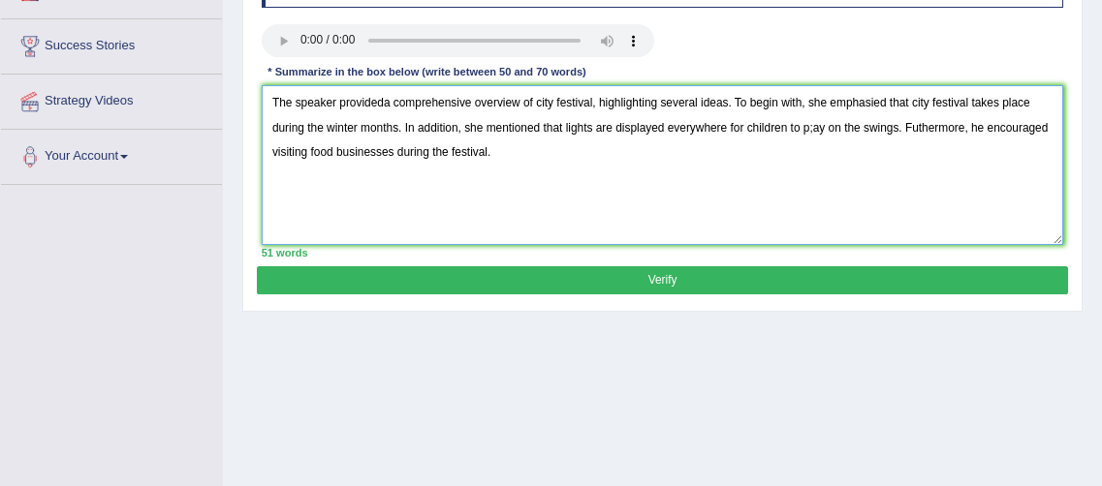
scroll to position [296, 0]
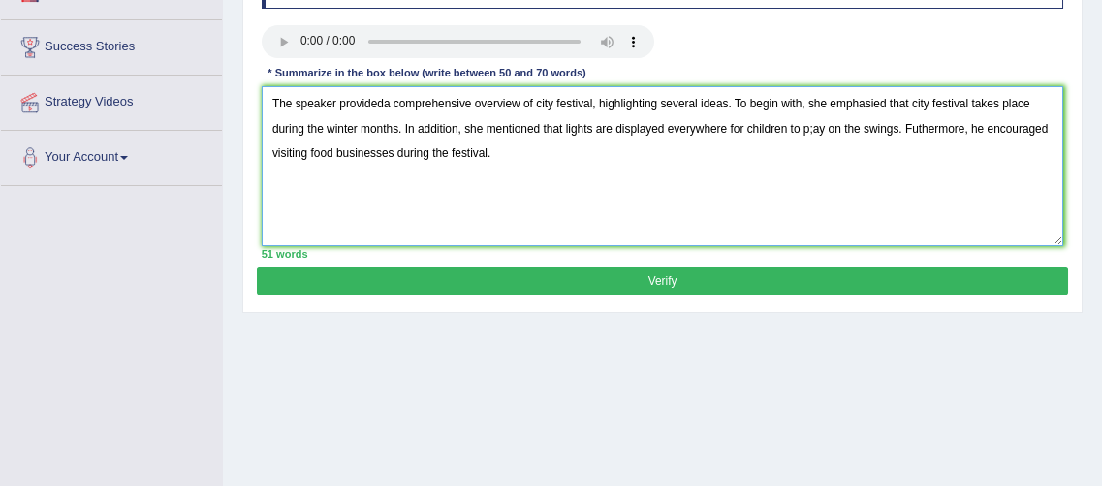
click at [812, 130] on textarea "The speaker provideda comprehensive overview of city festival, highlighting sev…" at bounding box center [663, 166] width 802 height 160
click at [386, 103] on textarea "The speaker provideda comprehensive overview of city festival, highlighting sev…" at bounding box center [663, 166] width 802 height 160
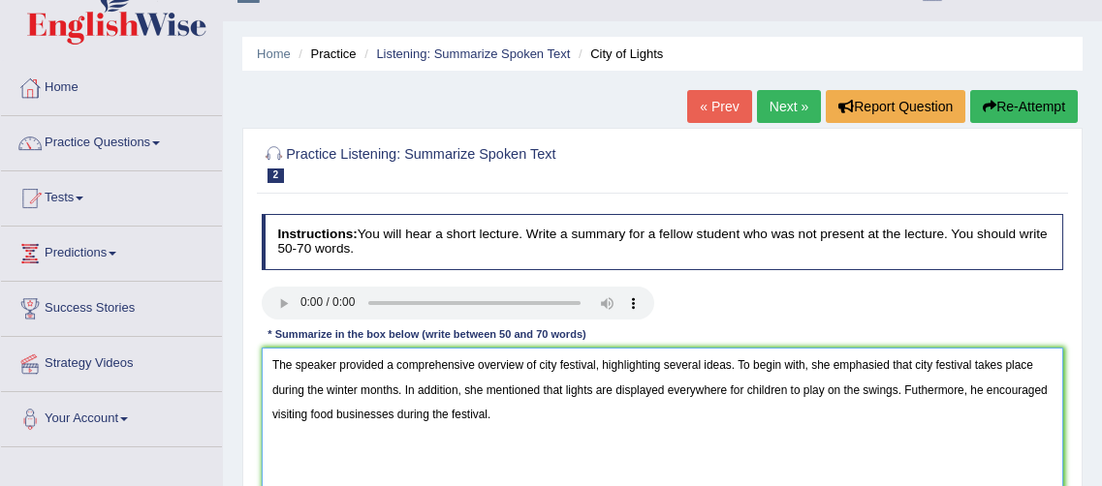
scroll to position [34, 0]
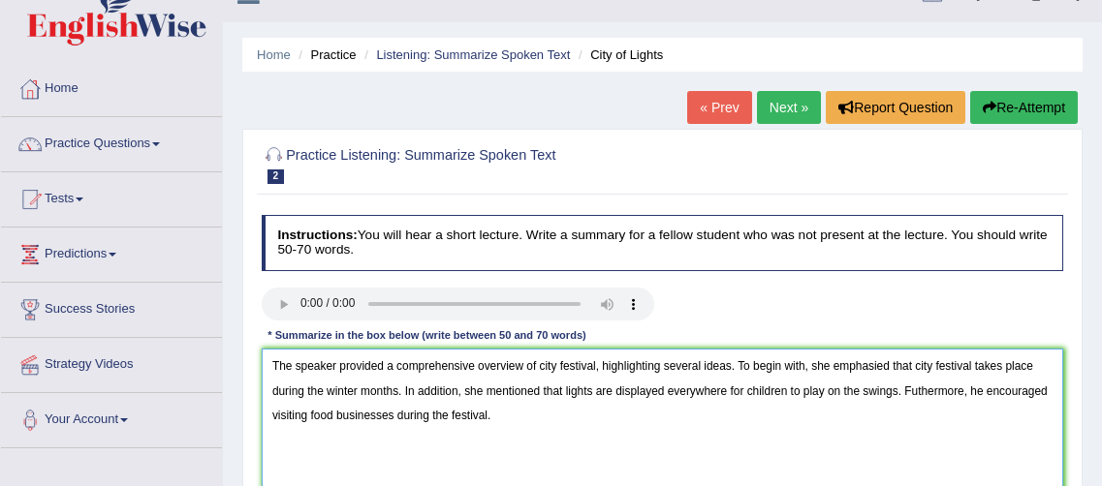
type textarea "The speaker provided a comprehensive overview of city festival, highlighting se…"
click at [786, 107] on link "Next »" at bounding box center [789, 107] width 64 height 33
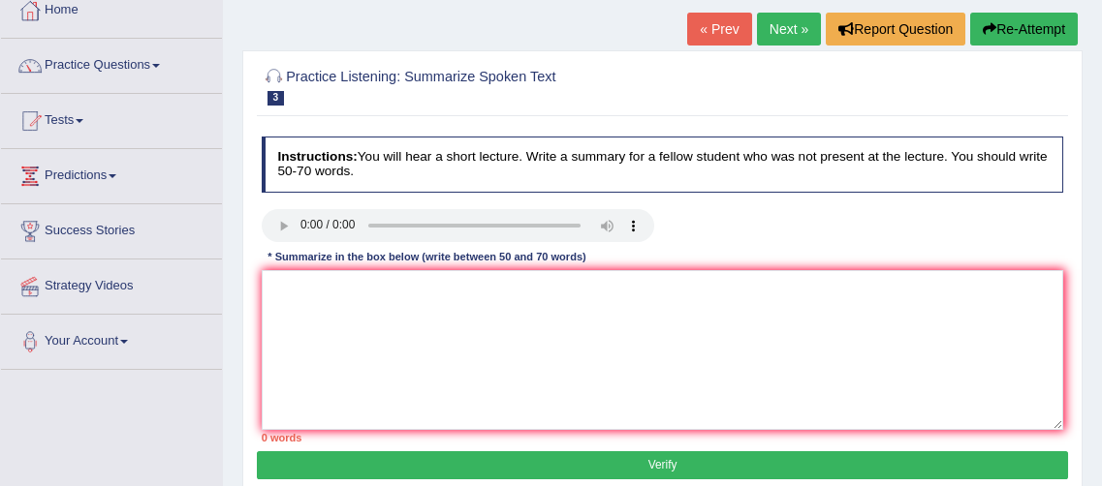
scroll to position [117, 0]
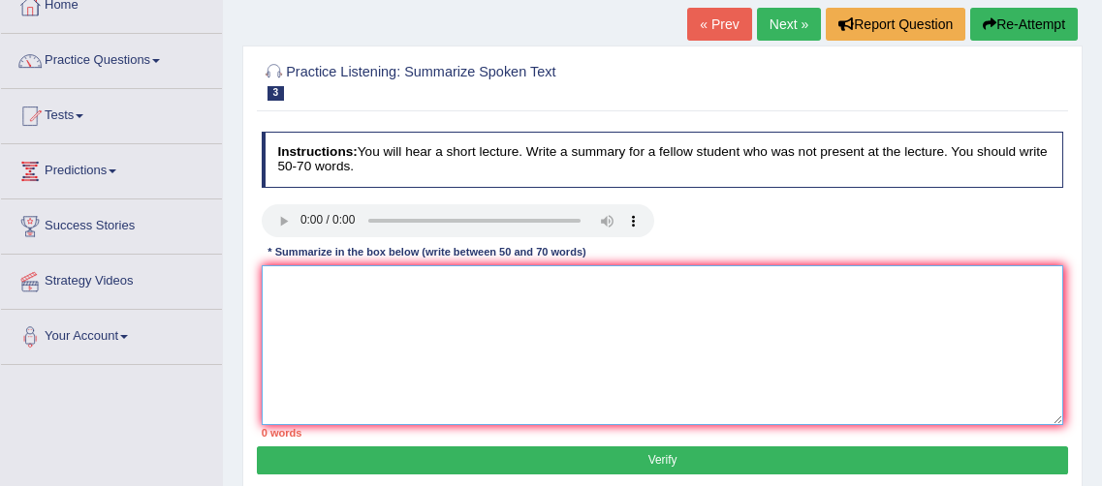
click at [305, 275] on textarea at bounding box center [663, 345] width 802 height 160
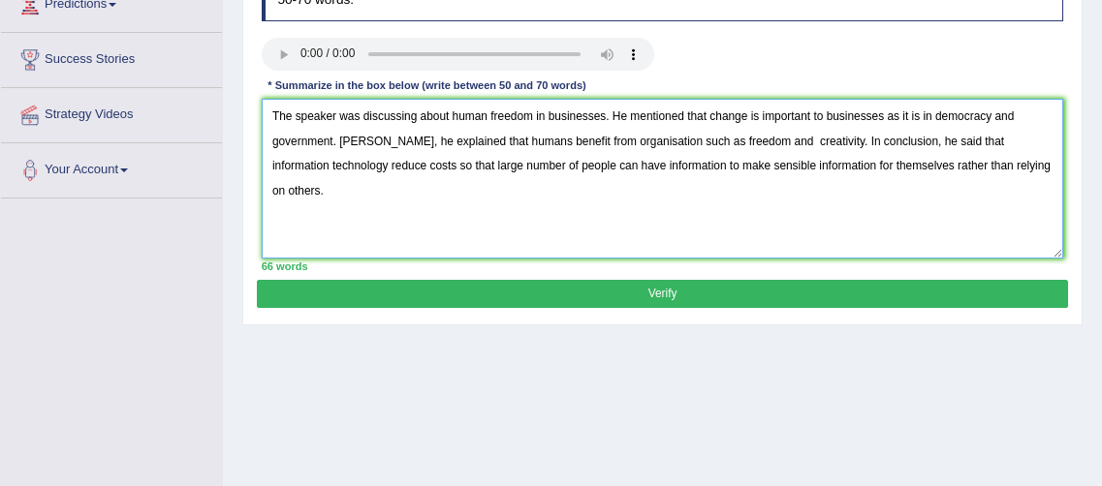
scroll to position [283, 0]
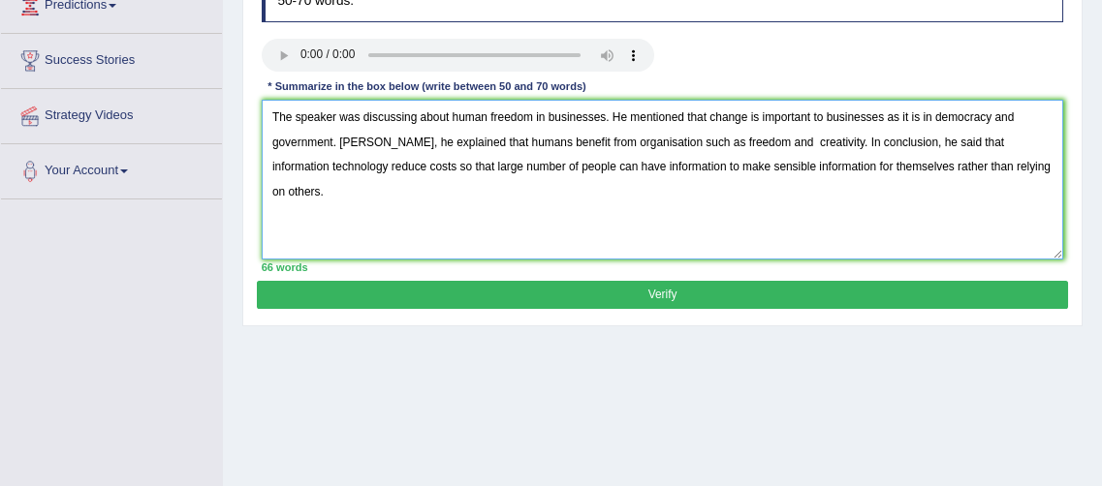
click at [821, 170] on textarea "The speaker was discussing about human freedom in businesses. He mentioned that…" at bounding box center [663, 180] width 802 height 160
click at [605, 118] on textarea "The speaker was discussing about human freedom in businesses. He mentioned that…" at bounding box center [663, 180] width 802 height 160
click at [593, 116] on textarea "The speaker was discussing about human freedom in business. He mentioned that c…" at bounding box center [663, 180] width 802 height 160
click at [275, 151] on textarea "The speaker was discussing about human freedom in business. Firstly, he mention…" at bounding box center [663, 180] width 802 height 160
click at [434, 167] on textarea "The speaker was discussing about human freedom in business. Firstly, he mention…" at bounding box center [663, 180] width 802 height 160
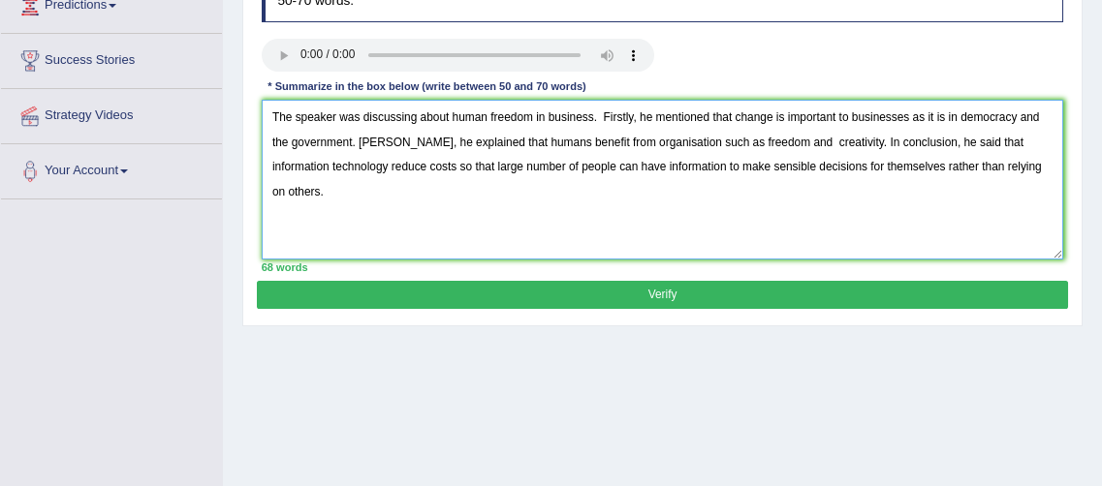
click at [363, 162] on textarea "The speaker was discussing about human freedom in business. Firstly, he mention…" at bounding box center [663, 180] width 802 height 160
click at [622, 118] on textarea "The speaker was discussing about human freedom in business. Firstly, he mention…" at bounding box center [663, 180] width 802 height 160
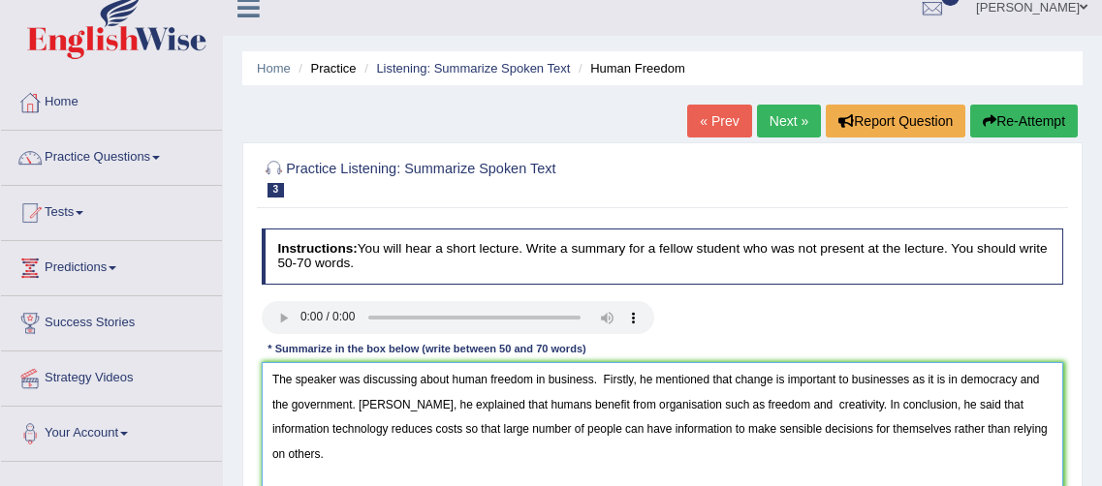
scroll to position [0, 0]
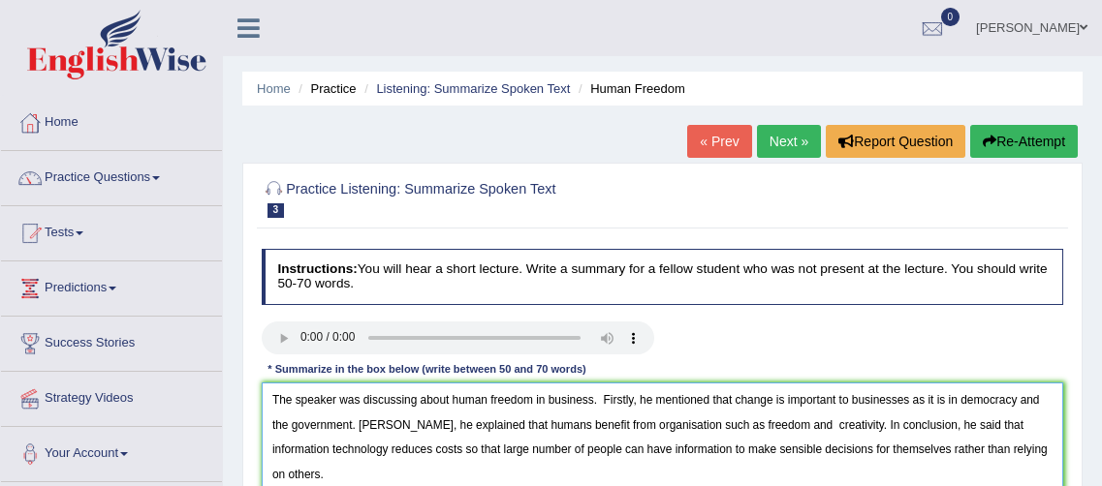
type textarea "The speaker was discussing about human freedom in business. Firstly, he mention…"
click at [160, 177] on span at bounding box center [156, 178] width 8 height 4
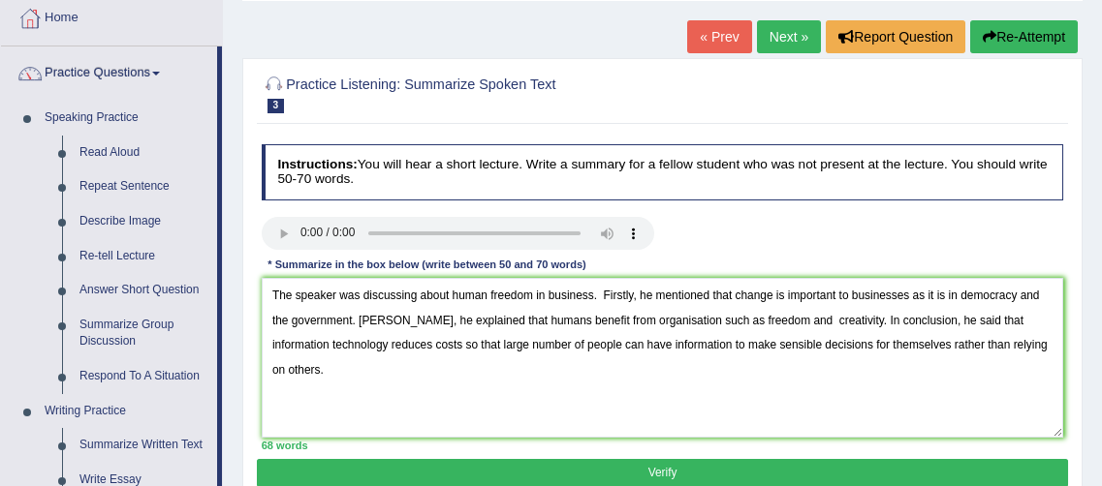
scroll to position [102, 0]
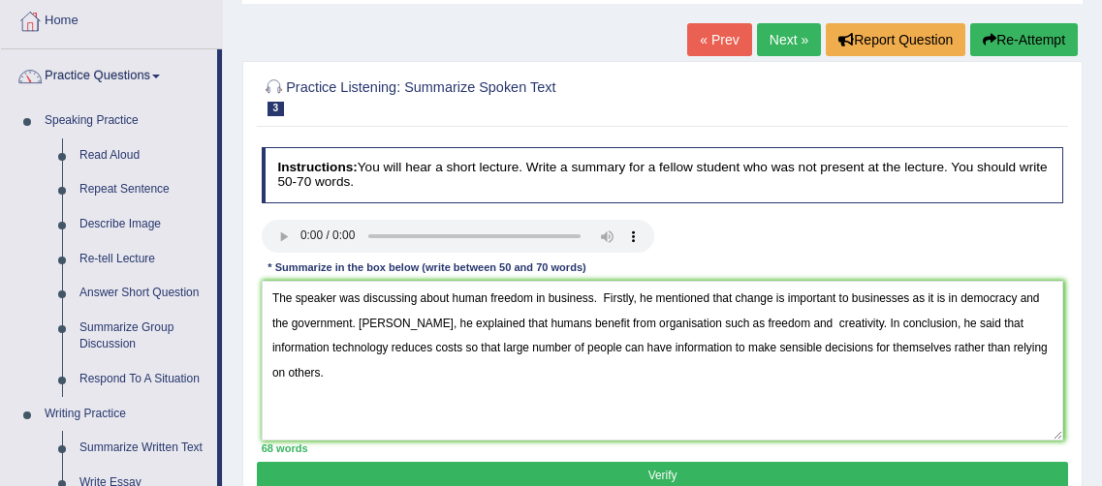
click at [160, 75] on span at bounding box center [156, 77] width 8 height 4
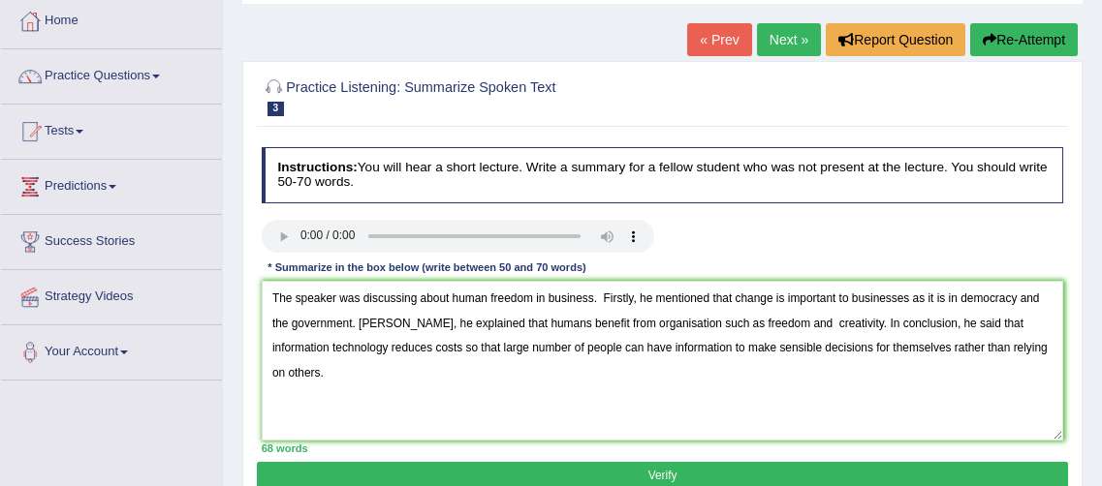
click at [83, 130] on span at bounding box center [80, 132] width 8 height 4
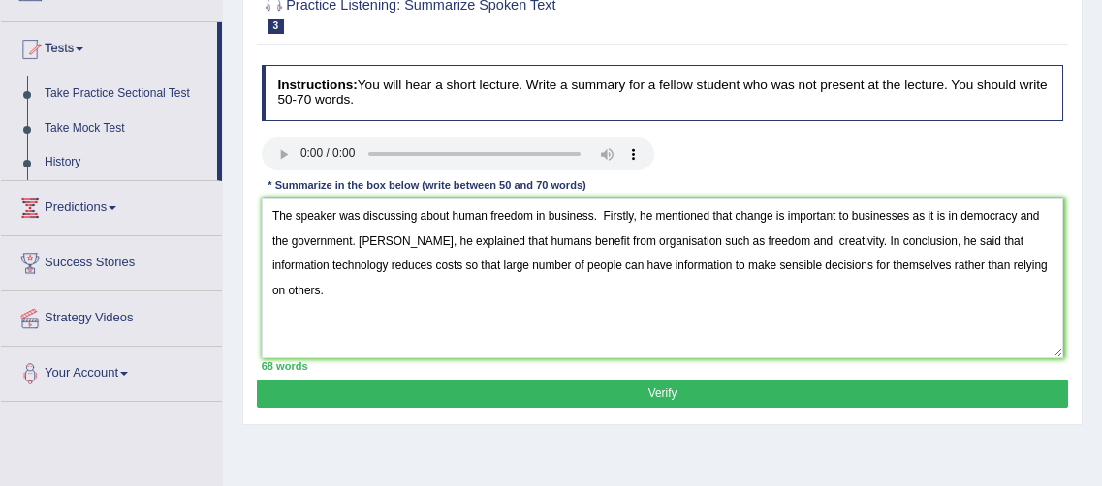
scroll to position [185, 0]
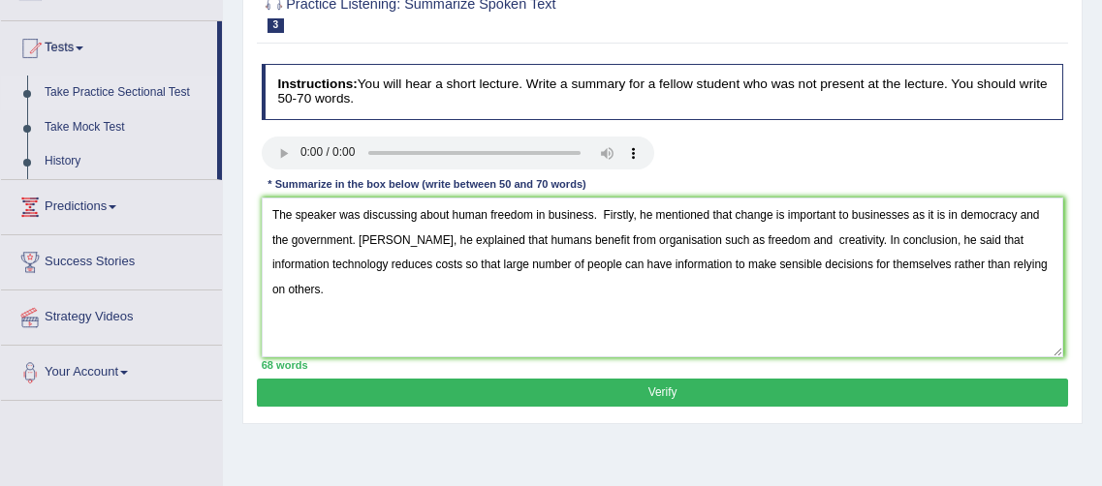
click at [154, 92] on link "Take Practice Sectional Test" at bounding box center [126, 93] width 181 height 35
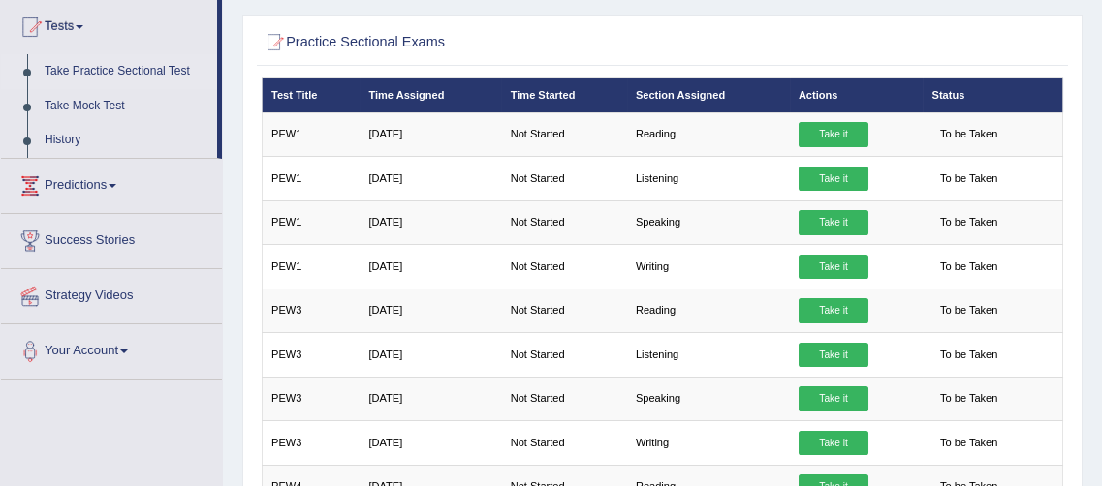
scroll to position [209, 0]
